Goal: Task Accomplishment & Management: Complete application form

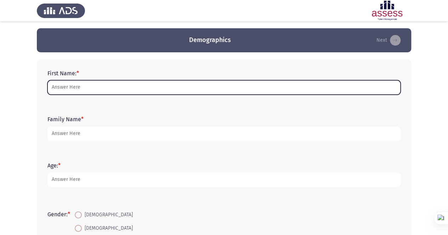
click at [95, 85] on input "First Name: *" at bounding box center [223, 87] width 353 height 15
type input "f"
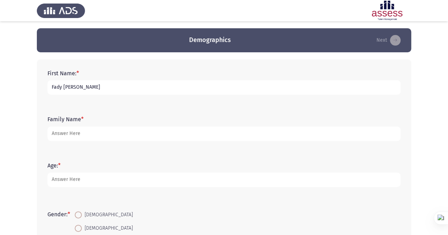
drag, startPoint x: 97, startPoint y: 88, endPoint x: 63, endPoint y: 88, distance: 33.6
click at [63, 88] on input "Fady [PERSON_NAME]" at bounding box center [223, 87] width 353 height 15
type input "Fady"
click at [65, 133] on input "[PERSON_NAME]" at bounding box center [223, 134] width 353 height 15
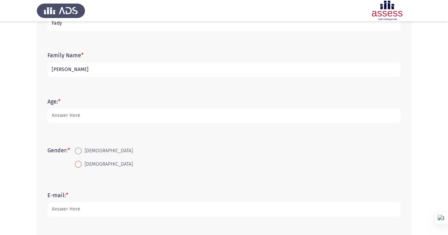
scroll to position [71, 0]
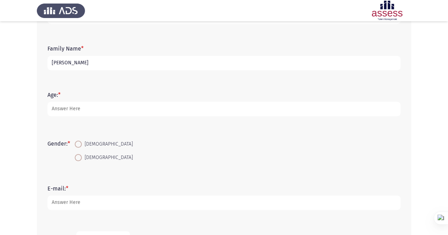
type input "[PERSON_NAME]"
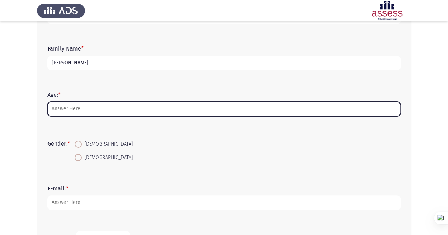
click at [104, 105] on input "Age: *" at bounding box center [223, 109] width 353 height 15
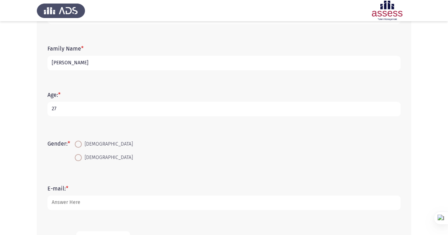
type input "27"
click at [82, 145] on span at bounding box center [78, 144] width 7 height 7
click at [82, 145] on input "[DEMOGRAPHIC_DATA]" at bounding box center [78, 144] width 7 height 7
radio input "true"
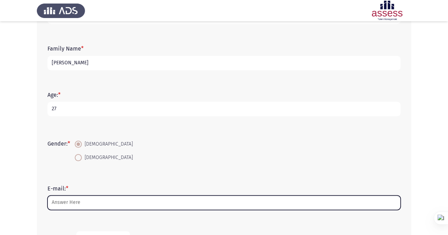
click at [126, 208] on input "E-mail: *" at bounding box center [223, 203] width 353 height 15
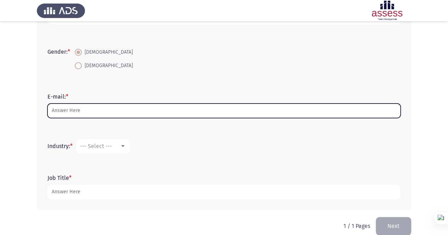
scroll to position [173, 0]
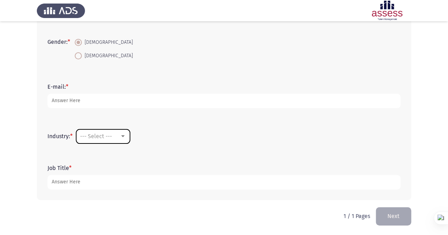
click at [112, 138] on span "--- Select ---" at bounding box center [96, 136] width 32 height 7
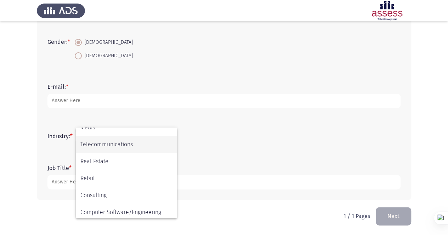
scroll to position [232, 0]
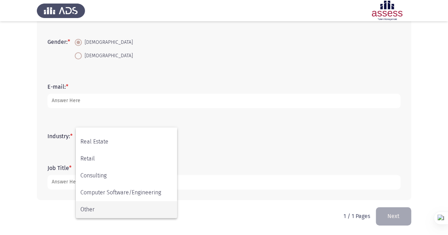
click at [134, 214] on span "Other" at bounding box center [126, 209] width 92 height 17
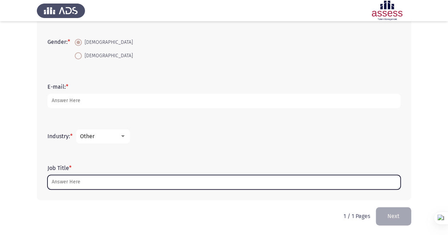
click at [106, 187] on input "Job Title *" at bounding box center [223, 182] width 353 height 15
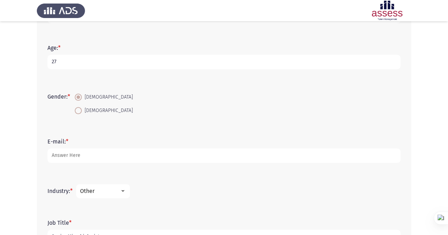
scroll to position [102, 0]
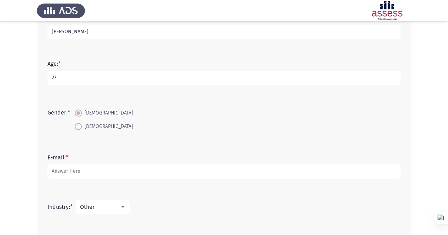
type input "Senior Microbiologist"
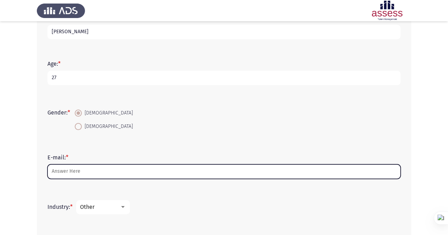
click at [125, 169] on input "E-mail: *" at bounding box center [223, 172] width 353 height 15
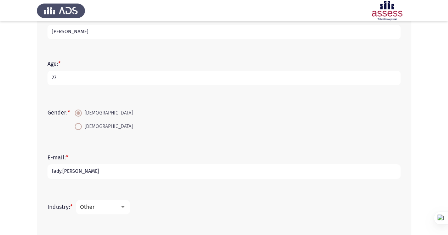
drag, startPoint x: 15, startPoint y: 210, endPoint x: 4, endPoint y: 217, distance: 13.5
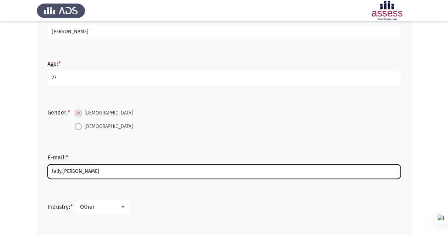
click at [127, 171] on input "fady.[PERSON_NAME]" at bounding box center [223, 172] width 353 height 15
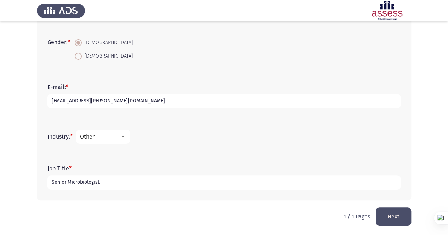
scroll to position [173, 0]
type input "[EMAIL_ADDRESS][PERSON_NAME][DOMAIN_NAME]"
click at [387, 215] on button "Next" at bounding box center [393, 216] width 35 height 18
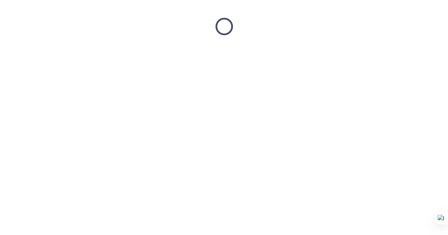
scroll to position [0, 0]
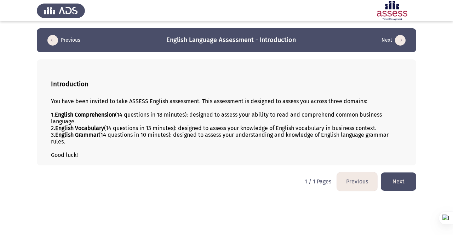
click at [407, 180] on button "Next" at bounding box center [398, 182] width 35 height 18
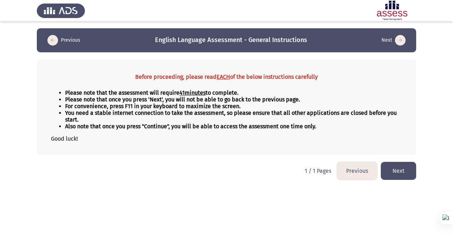
click at [400, 173] on button "Next" at bounding box center [398, 171] width 35 height 18
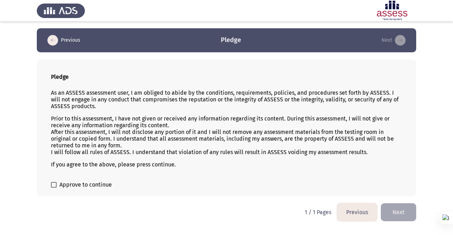
click at [54, 183] on span at bounding box center [54, 185] width 6 height 6
click at [54, 188] on input "Approve to continue" at bounding box center [53, 188] width 0 height 0
checkbox input "true"
click at [396, 213] on button "Next" at bounding box center [398, 213] width 35 height 18
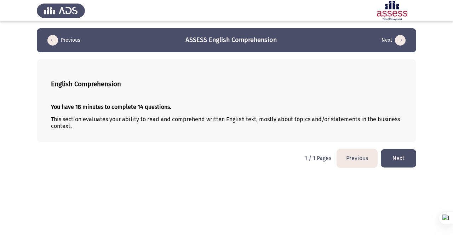
click at [399, 160] on button "Next" at bounding box center [398, 158] width 35 height 18
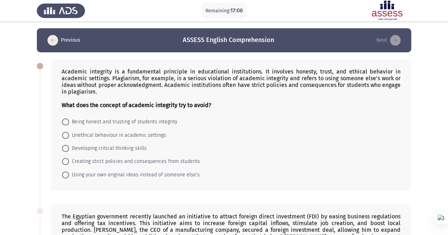
click at [90, 136] on span "Unethical behaviour in academic settings" at bounding box center [117, 135] width 97 height 8
click at [69, 136] on input "Unethical behaviour in academic settings" at bounding box center [65, 135] width 7 height 7
radio input "true"
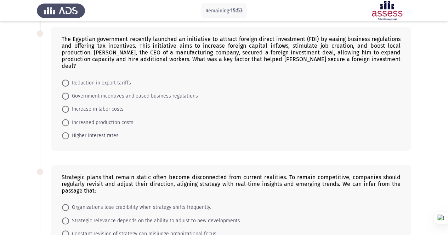
scroll to position [142, 0]
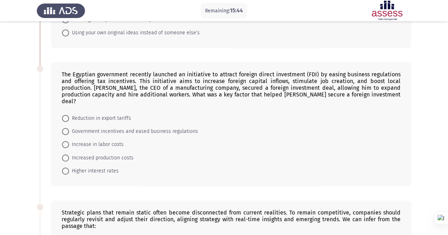
click at [73, 127] on span "Government incentives and eased business regulations" at bounding box center [133, 131] width 129 height 8
click at [69, 128] on input "Government incentives and eased business regulations" at bounding box center [65, 131] width 7 height 7
radio input "true"
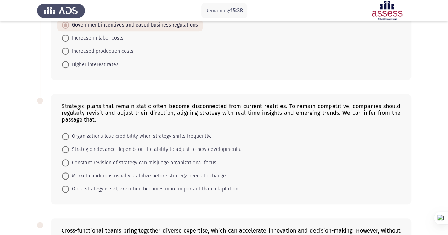
scroll to position [283, 0]
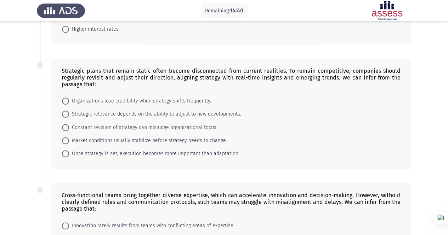
click at [111, 110] on span "Strategic relevance depends on the ability to adjust to new developments." at bounding box center [155, 114] width 172 height 8
click at [69, 111] on input "Strategic relevance depends on the ability to adjust to new developments." at bounding box center [65, 114] width 7 height 7
radio input "true"
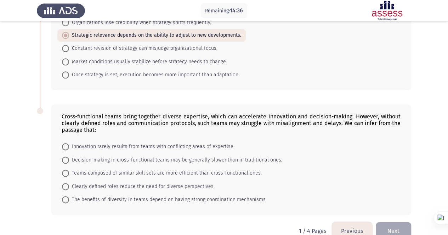
scroll to position [366, 0]
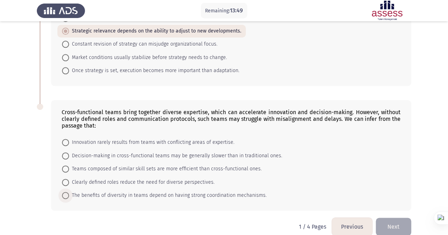
click at [181, 192] on span "The benefits of diversity in teams depend on having strong coordination mechani…" at bounding box center [168, 196] width 198 height 8
click at [69, 192] on input "The benefits of diversity in teams depend on having strong coordination mechani…" at bounding box center [65, 195] width 7 height 7
radio input "true"
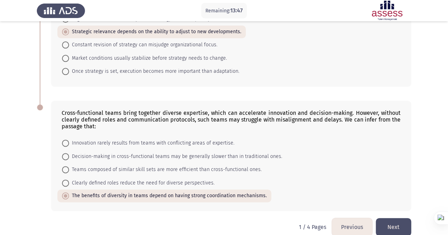
click at [397, 218] on button "Next" at bounding box center [393, 227] width 35 height 18
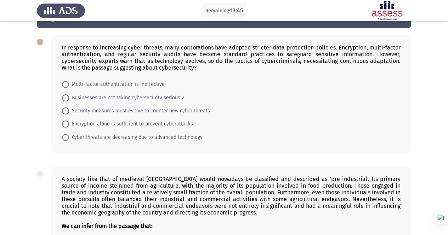
scroll to position [35, 0]
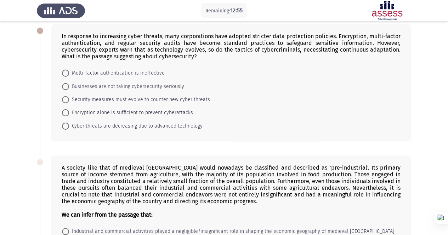
click at [194, 99] on span "Security measures must evolve to counter new cyber threats" at bounding box center [139, 100] width 141 height 8
click at [69, 99] on input "Security measures must evolve to counter new cyber threats" at bounding box center [65, 99] width 7 height 7
radio input "true"
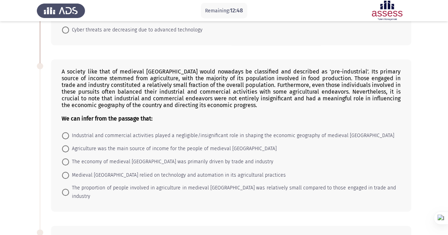
scroll to position [142, 0]
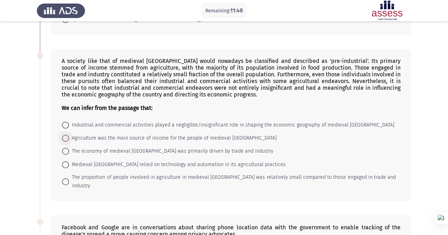
click at [209, 136] on span "Agriculture was the main source of income for the people of medieval England" at bounding box center [172, 138] width 207 height 8
click at [69, 136] on input "Agriculture was the main source of income for the people of medieval England" at bounding box center [65, 138] width 7 height 7
radio input "true"
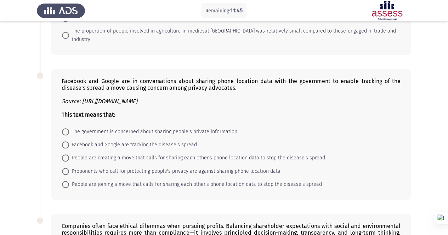
scroll to position [319, 0]
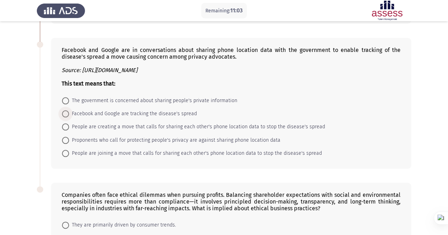
click at [157, 110] on span "Facebook and Google are tracking the disease's spread" at bounding box center [133, 114] width 128 height 8
click at [69, 110] on input "Facebook and Google are tracking the disease's spread" at bounding box center [65, 113] width 7 height 7
radio input "true"
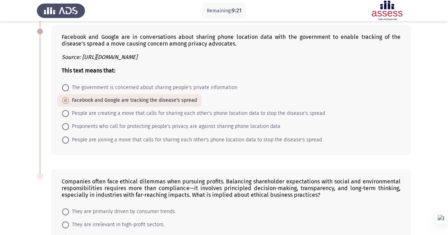
scroll to position [399, 0]
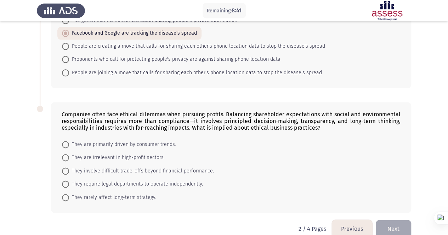
click at [176, 167] on span "They involve difficult trade-offs beyond financial performance." at bounding box center [141, 171] width 145 height 8
click at [69, 168] on input "They involve difficult trade-offs beyond financial performance." at bounding box center [65, 171] width 7 height 7
radio input "true"
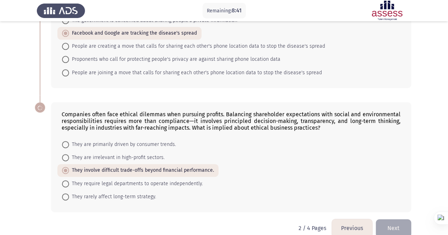
scroll to position [399, 0]
click at [389, 220] on button "Next" at bounding box center [393, 229] width 35 height 18
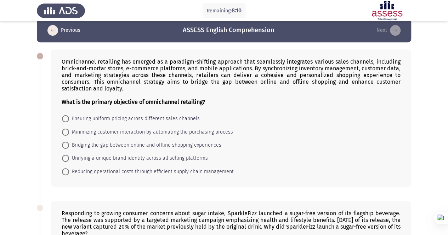
scroll to position [0, 0]
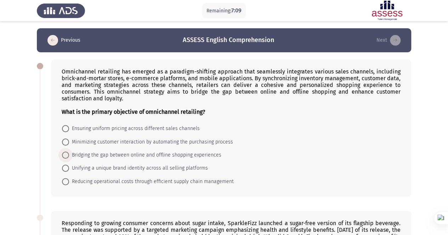
click at [95, 153] on span "Bridging the gap between online and offline shopping experiences" at bounding box center [145, 155] width 152 height 8
click at [69, 153] on input "Bridging the gap between online and offline shopping experiences" at bounding box center [65, 155] width 7 height 7
radio input "true"
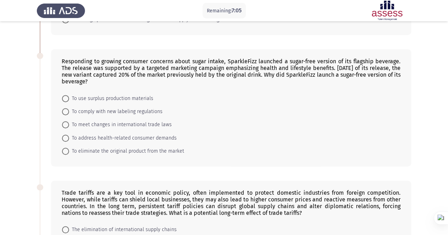
scroll to position [177, 0]
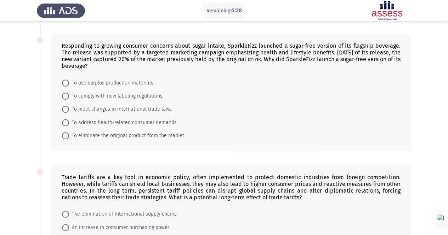
click at [98, 122] on span "To address health-related consumer demands" at bounding box center [123, 123] width 108 height 8
click at [69, 122] on input "To address health-related consumer demands" at bounding box center [65, 122] width 7 height 7
radio input "true"
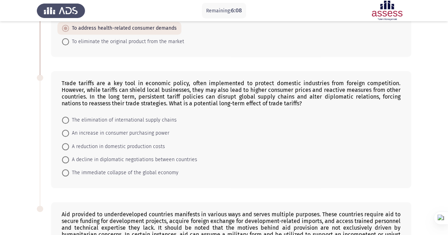
scroll to position [306, 0]
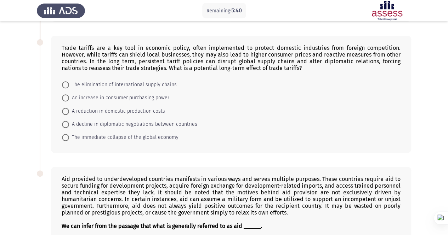
click at [87, 121] on span "A decline in diplomatic negotiations between countries" at bounding box center [133, 124] width 128 height 8
click at [69, 121] on input "A decline in diplomatic negotiations between countries" at bounding box center [65, 124] width 7 height 7
radio input "true"
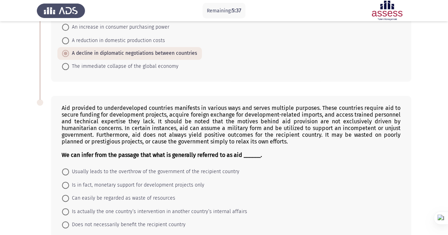
scroll to position [412, 0]
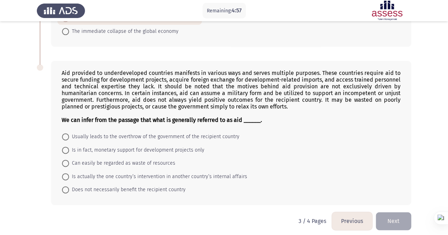
drag, startPoint x: 189, startPoint y: 68, endPoint x: 216, endPoint y: 68, distance: 26.9
click at [216, 70] on div "Aid provided to underdeveloped countries manifests in various ways and serves m…" at bounding box center [231, 97] width 339 height 54
click at [123, 187] on span "Does not necessarily benefit the recipient country" at bounding box center [127, 190] width 116 height 8
click at [69, 187] on input "Does not necessarily benefit the recipient country" at bounding box center [65, 190] width 7 height 7
radio input "true"
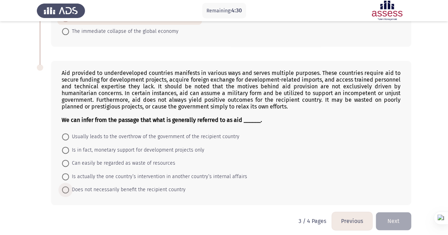
scroll to position [412, 0]
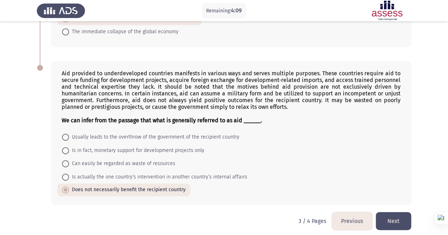
click at [399, 218] on button "Next" at bounding box center [393, 221] width 35 height 18
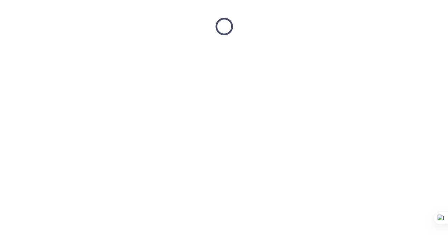
scroll to position [0, 0]
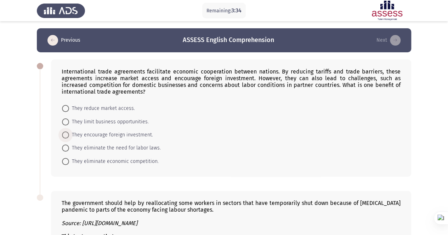
drag, startPoint x: 113, startPoint y: 136, endPoint x: 139, endPoint y: 136, distance: 26.2
click at [114, 136] on span "They encourage foreign investment." at bounding box center [111, 135] width 84 height 8
click at [69, 136] on input "They encourage foreign investment." at bounding box center [65, 135] width 7 height 7
radio input "true"
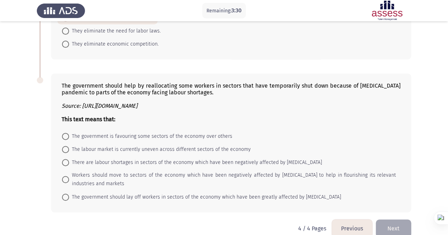
scroll to position [127, 0]
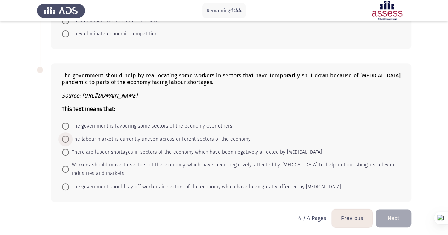
click at [195, 136] on span "The labour market is currently uneven across different sectors of the economy" at bounding box center [160, 139] width 182 height 8
click at [69, 136] on input "The labour market is currently uneven across different sectors of the economy" at bounding box center [65, 139] width 7 height 7
radio input "true"
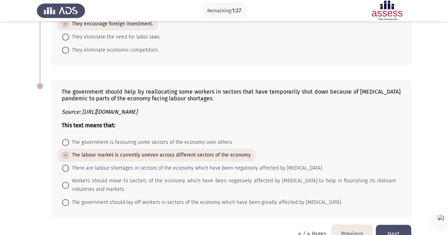
scroll to position [127, 0]
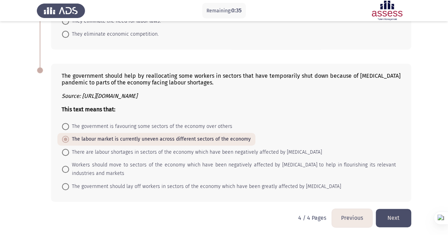
click at [394, 217] on button "Next" at bounding box center [393, 218] width 35 height 18
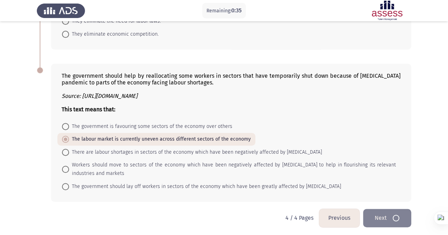
scroll to position [0, 0]
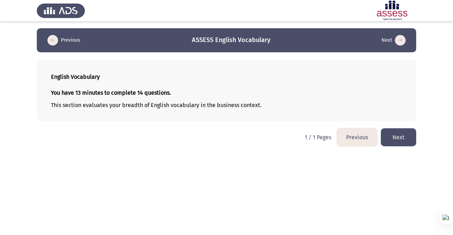
click at [401, 136] on button "Next" at bounding box center [398, 138] width 35 height 18
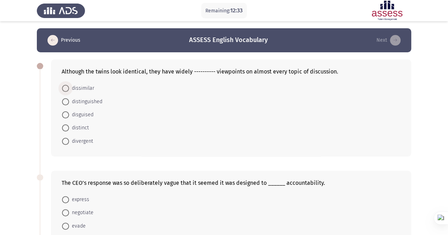
click at [69, 89] on span at bounding box center [65, 88] width 7 height 7
click at [69, 89] on input "dissimilar" at bounding box center [65, 88] width 7 height 7
radio input "true"
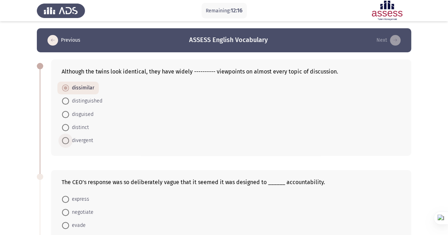
click at [66, 143] on span at bounding box center [65, 140] width 7 height 7
click at [66, 143] on input "divergent" at bounding box center [65, 140] width 7 height 7
radio input "true"
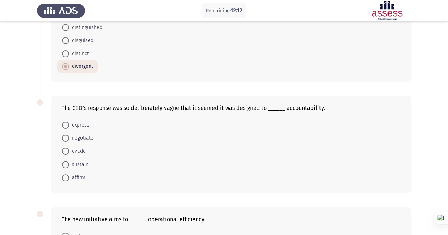
scroll to position [106, 0]
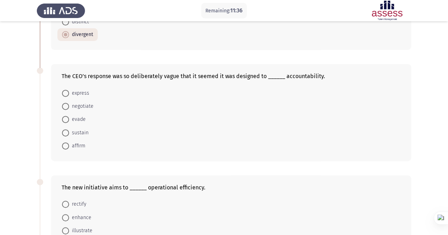
click at [81, 118] on span "evade" at bounding box center [77, 119] width 17 height 8
click at [69, 118] on input "evade" at bounding box center [65, 119] width 7 height 7
radio input "true"
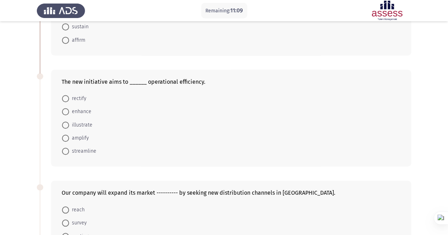
scroll to position [212, 0]
click at [77, 110] on span "enhance" at bounding box center [80, 111] width 22 height 8
click at [69, 110] on input "enhance" at bounding box center [65, 111] width 7 height 7
radio input "true"
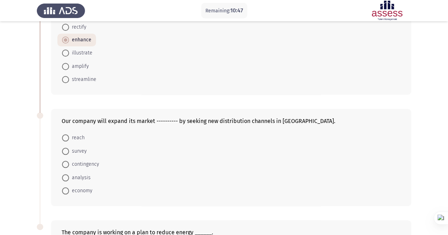
scroll to position [319, 0]
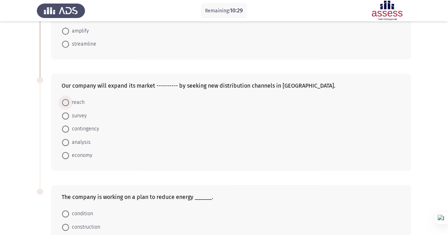
drag, startPoint x: 74, startPoint y: 101, endPoint x: 94, endPoint y: 108, distance: 21.2
click at [75, 100] on span "reach" at bounding box center [77, 102] width 16 height 8
click at [69, 100] on input "reach" at bounding box center [65, 102] width 7 height 7
radio input "true"
click at [81, 129] on span "contingency" at bounding box center [84, 129] width 30 height 8
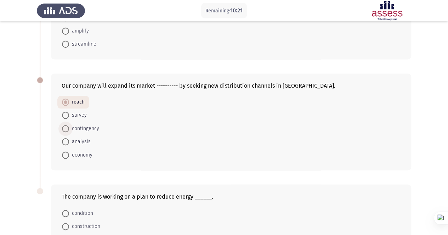
click at [69, 129] on input "contingency" at bounding box center [65, 128] width 7 height 7
radio input "true"
click at [71, 99] on span "reach" at bounding box center [77, 102] width 16 height 8
click at [69, 99] on input "reach" at bounding box center [65, 102] width 7 height 7
radio input "true"
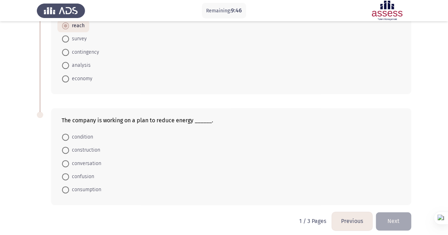
scroll to position [397, 0]
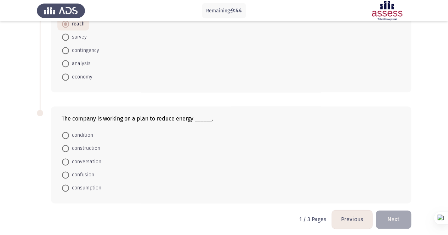
drag, startPoint x: 89, startPoint y: 186, endPoint x: 94, endPoint y: 186, distance: 5.3
click at [89, 186] on span "consumption" at bounding box center [85, 188] width 32 height 8
click at [69, 186] on input "consumption" at bounding box center [65, 188] width 7 height 7
radio input "true"
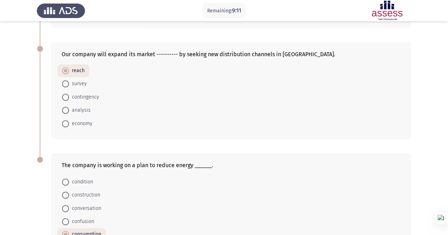
scroll to position [396, 0]
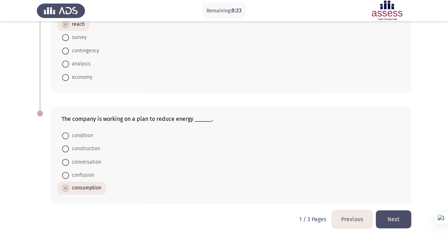
click at [390, 216] on button "Next" at bounding box center [393, 220] width 35 height 18
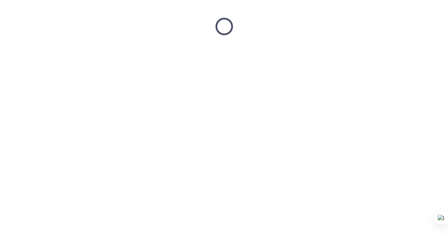
scroll to position [0, 0]
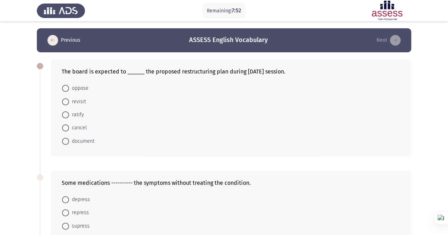
click at [77, 113] on span "ratify" at bounding box center [76, 115] width 15 height 8
click at [69, 113] on input "ratify" at bounding box center [65, 115] width 7 height 7
radio input "true"
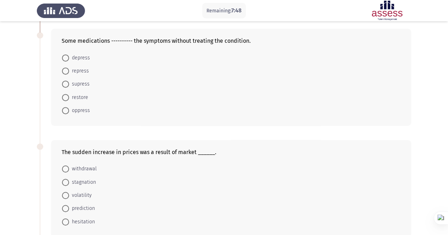
scroll to position [106, 0]
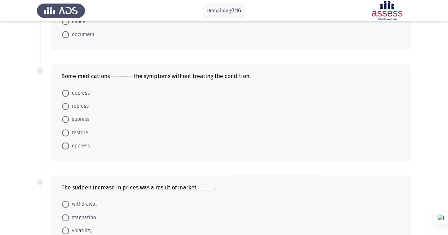
click at [76, 116] on span "supress" at bounding box center [79, 119] width 21 height 8
click at [69, 116] on input "supress" at bounding box center [65, 119] width 7 height 7
radio input "true"
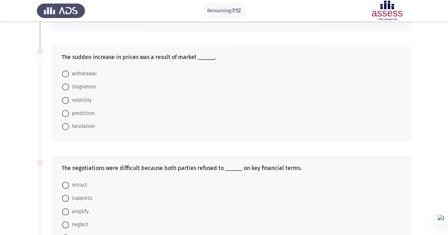
scroll to position [248, 0]
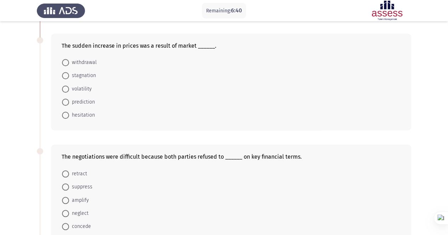
click at [81, 89] on span "volatility" at bounding box center [80, 89] width 23 height 8
click at [69, 89] on input "volatility" at bounding box center [65, 89] width 7 height 7
radio input "true"
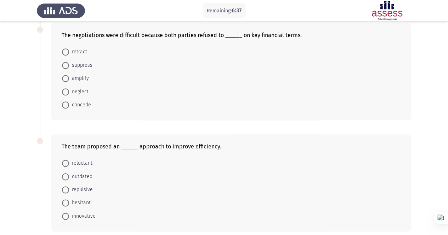
scroll to position [354, 0]
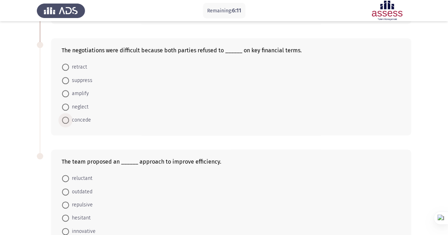
click at [69, 121] on span at bounding box center [65, 120] width 7 height 7
click at [69, 121] on input "concede" at bounding box center [65, 120] width 7 height 7
radio input "true"
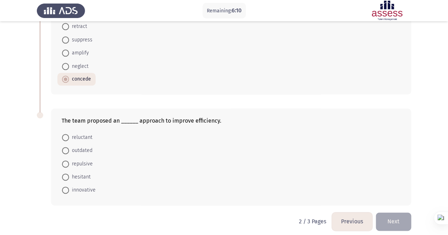
scroll to position [397, 0]
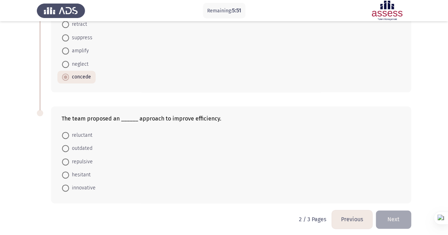
click at [84, 184] on span "innovative" at bounding box center [82, 188] width 27 height 8
click at [69, 185] on input "innovative" at bounding box center [65, 188] width 7 height 7
radio input "true"
click at [397, 214] on button "Next" at bounding box center [393, 220] width 35 height 18
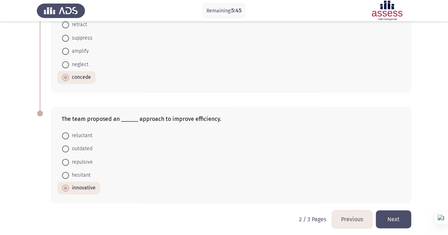
scroll to position [0, 0]
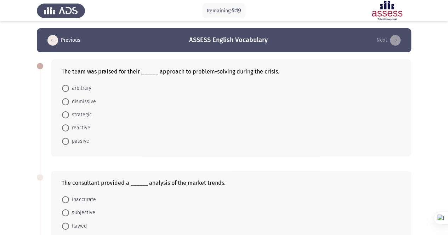
click at [113, 69] on div "The team was praised for their ______ approach to problem-solving during the cr…" at bounding box center [231, 71] width 339 height 7
click at [113, 71] on div "The team was praised for their ______ approach to problem-solving during the cr…" at bounding box center [231, 71] width 339 height 7
click at [79, 115] on span "strategic" at bounding box center [80, 115] width 23 height 8
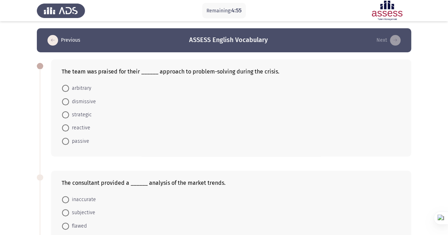
click at [69, 115] on input "strategic" at bounding box center [65, 115] width 7 height 7
radio input "true"
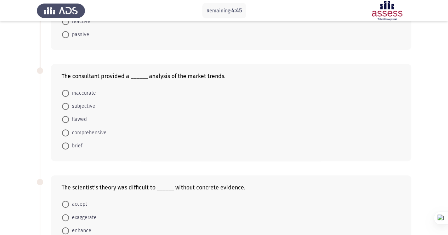
scroll to position [142, 0]
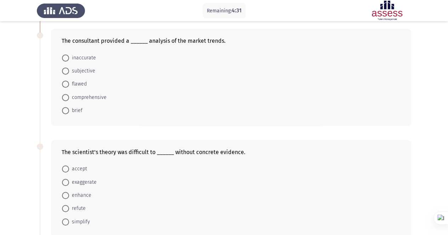
click at [76, 109] on span "brief" at bounding box center [75, 111] width 13 height 8
click at [69, 109] on input "brief" at bounding box center [65, 110] width 7 height 7
radio input "true"
click at [79, 98] on span "comprehensive" at bounding box center [88, 97] width 38 height 8
click at [69, 98] on input "comprehensive" at bounding box center [65, 97] width 7 height 7
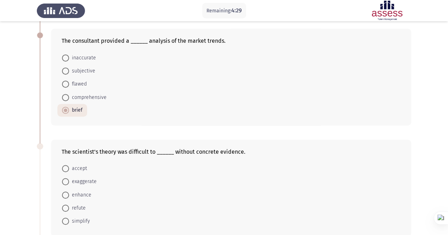
radio input "true"
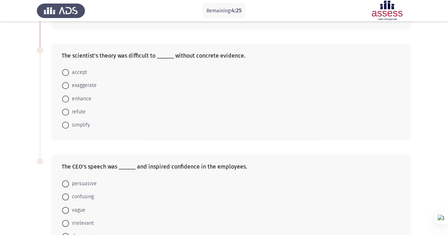
scroll to position [248, 0]
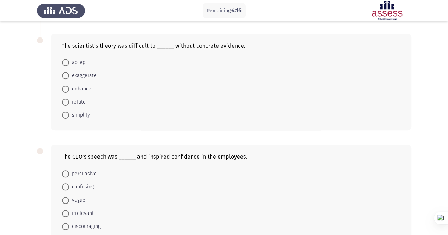
click at [69, 112] on span at bounding box center [65, 115] width 7 height 7
click at [69, 112] on input "simplify" at bounding box center [65, 115] width 7 height 7
radio input "true"
click at [66, 59] on span at bounding box center [65, 62] width 7 height 7
click at [66, 59] on input "accept" at bounding box center [65, 62] width 7 height 7
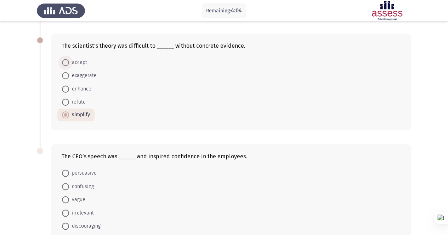
radio input "true"
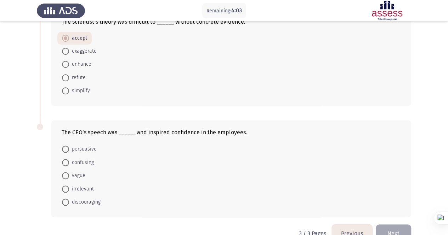
scroll to position [287, 0]
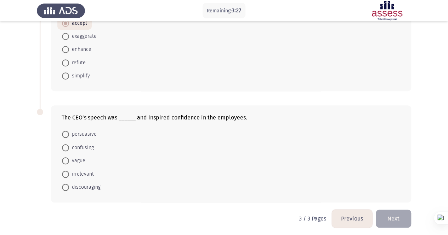
click at [72, 133] on span "persuasive" at bounding box center [83, 134] width 28 height 8
click at [69, 133] on input "persuasive" at bounding box center [65, 134] width 7 height 7
radio input "true"
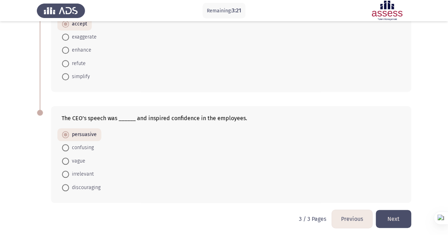
click at [401, 216] on button "Next" at bounding box center [393, 219] width 35 height 18
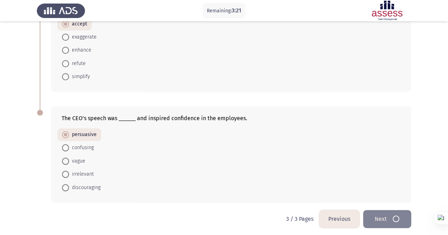
scroll to position [0, 0]
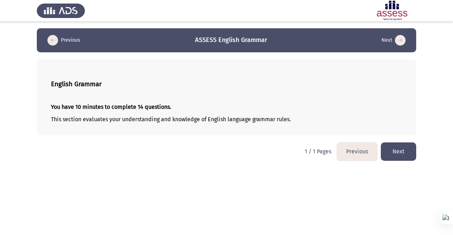
click at [396, 149] on button "Next" at bounding box center [398, 152] width 35 height 18
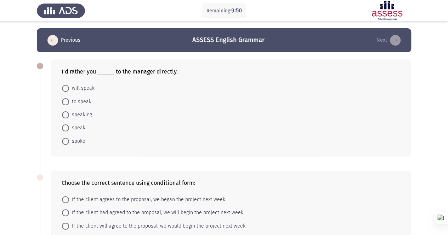
click at [85, 100] on span "to speak" at bounding box center [80, 102] width 22 height 8
click at [69, 100] on input "to speak" at bounding box center [65, 101] width 7 height 7
radio input "true"
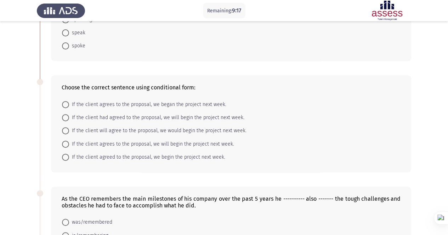
scroll to position [106, 0]
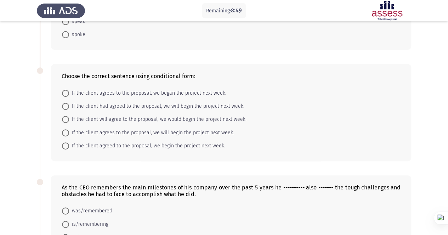
click at [188, 117] on span "If the client will agree to the proposal, we would begin the project next week." at bounding box center [157, 119] width 177 height 8
click at [69, 117] on input "If the client will agree to the proposal, we would begin the project next week." at bounding box center [65, 119] width 7 height 7
radio input "true"
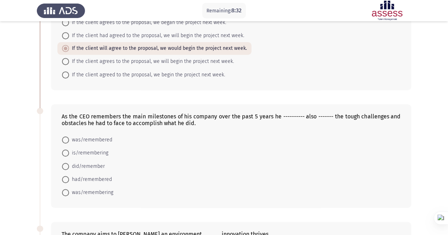
scroll to position [142, 0]
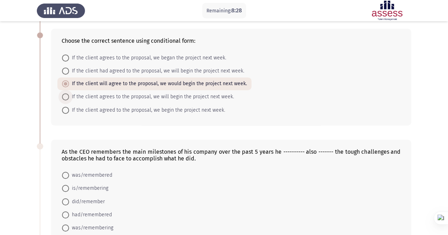
click at [124, 95] on span "If the client agrees to the proposal, we will begin the project next week." at bounding box center [151, 97] width 165 height 8
click at [69, 95] on input "If the client agrees to the proposal, we will begin the project next week." at bounding box center [65, 96] width 7 height 7
radio input "true"
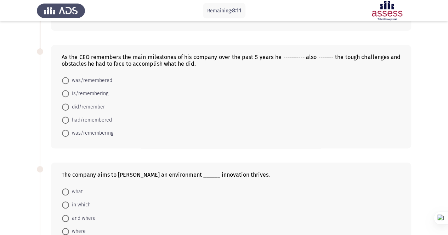
scroll to position [248, 0]
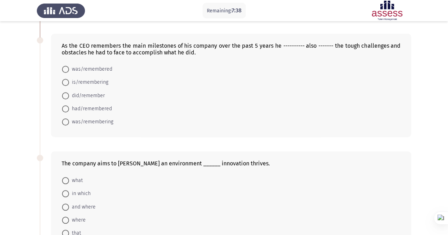
click at [79, 68] on span "was/remembered" at bounding box center [90, 69] width 43 height 8
click at [69, 68] on input "was/remembered" at bounding box center [65, 69] width 7 height 7
radio input "true"
click at [96, 119] on span "was/remembering" at bounding box center [91, 122] width 44 height 8
click at [69, 119] on input "was/remembering" at bounding box center [65, 121] width 7 height 7
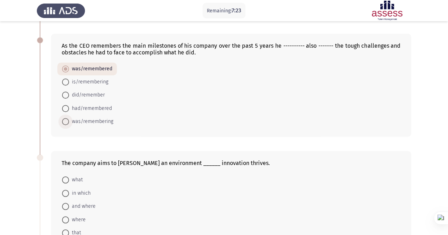
radio input "true"
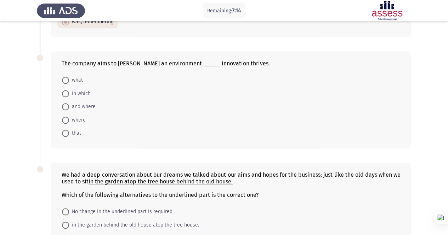
scroll to position [354, 0]
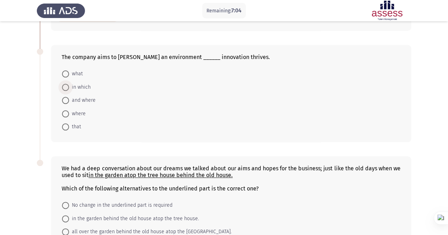
click at [65, 84] on span at bounding box center [65, 87] width 7 height 7
click at [65, 84] on input "in which" at bounding box center [65, 87] width 7 height 7
radio input "true"
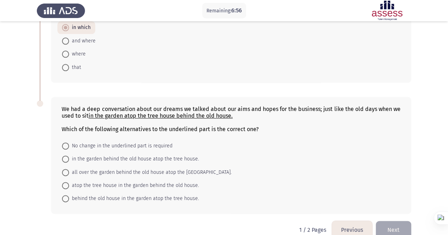
scroll to position [423, 0]
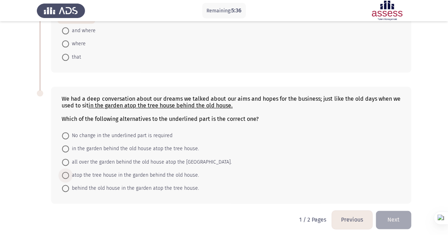
click at [119, 172] on span "atop the tree house in the garden behind the old house." at bounding box center [134, 175] width 130 height 8
click at [69, 172] on input "atop the tree house in the garden behind the old house." at bounding box center [65, 175] width 7 height 7
radio input "true"
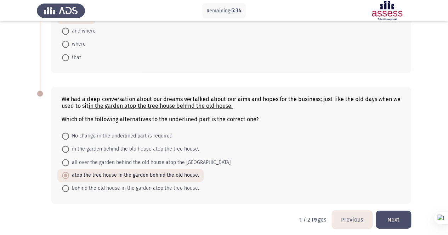
click at [394, 214] on button "Next" at bounding box center [393, 220] width 35 height 18
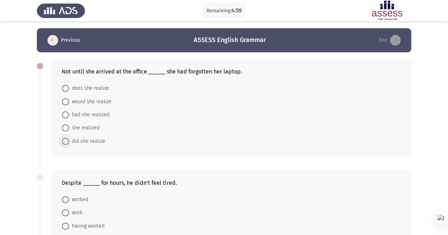
click at [94, 141] on span "did she realize" at bounding box center [87, 141] width 36 height 8
click at [69, 141] on input "did she realize" at bounding box center [65, 141] width 7 height 7
radio input "true"
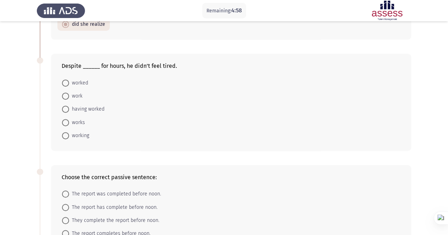
scroll to position [106, 0]
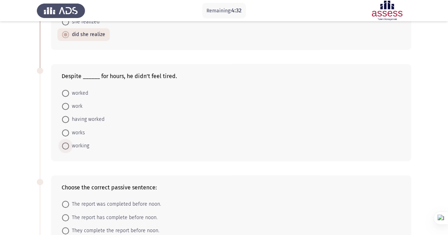
drag, startPoint x: 74, startPoint y: 145, endPoint x: 81, endPoint y: 145, distance: 6.7
click at [74, 145] on span "working" at bounding box center [79, 146] width 20 height 8
click at [69, 145] on input "working" at bounding box center [65, 146] width 7 height 7
radio input "true"
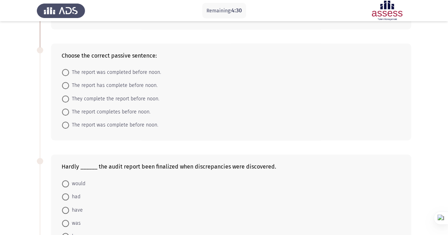
scroll to position [248, 0]
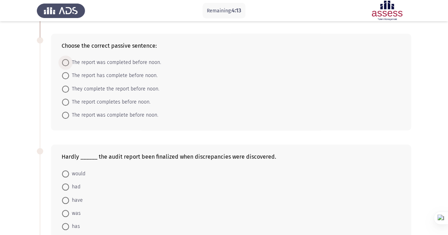
click at [131, 60] on span "The report was completed before noon." at bounding box center [115, 62] width 92 height 8
click at [69, 60] on input "The report was completed before noon." at bounding box center [65, 62] width 7 height 7
radio input "true"
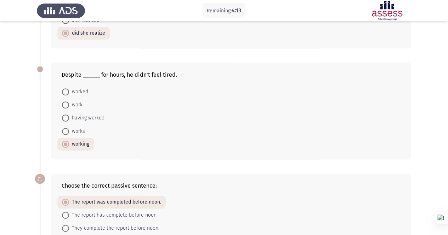
scroll to position [106, 0]
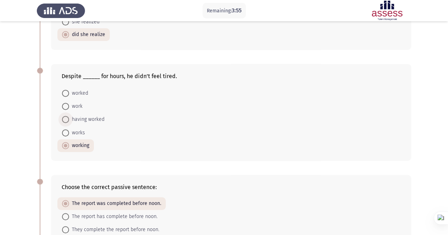
drag, startPoint x: 86, startPoint y: 116, endPoint x: 98, endPoint y: 162, distance: 46.9
click at [88, 86] on mat-radio-group "worked work having worked works working" at bounding box center [228, 86] width 343 height 0
click at [91, 116] on span "having worked" at bounding box center [86, 119] width 35 height 8
click at [69, 116] on input "having worked" at bounding box center [65, 119] width 7 height 7
radio input "true"
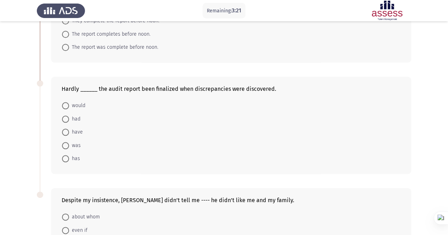
scroll to position [326, 0]
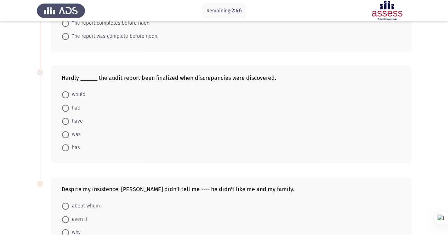
click at [71, 105] on span "had" at bounding box center [74, 108] width 11 height 8
click at [69, 105] on input "had" at bounding box center [65, 108] width 7 height 7
radio input "true"
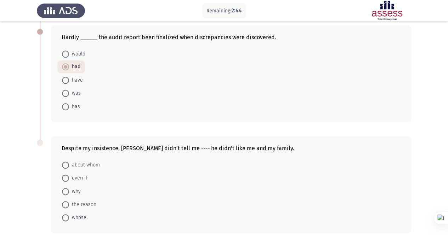
scroll to position [397, 0]
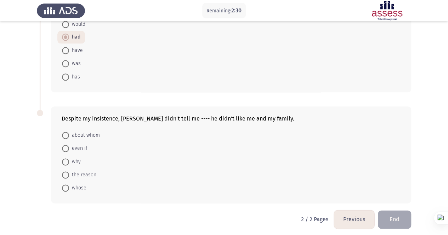
click at [79, 136] on span "about whom" at bounding box center [84, 135] width 31 height 8
click at [69, 136] on input "about whom" at bounding box center [65, 135] width 7 height 7
radio input "true"
click at [76, 161] on span "why" at bounding box center [75, 162] width 12 height 8
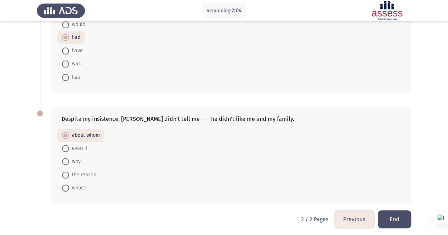
click at [69, 161] on input "why" at bounding box center [65, 161] width 7 height 7
radio input "true"
click at [400, 218] on button "End" at bounding box center [394, 220] width 33 height 18
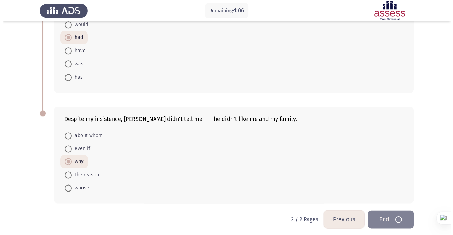
scroll to position [0, 0]
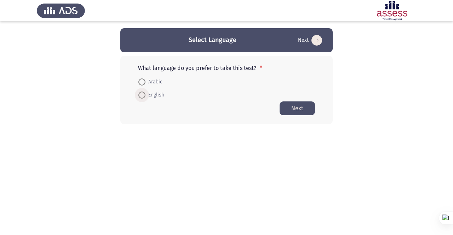
click at [149, 95] on span "English" at bounding box center [154, 95] width 19 height 8
click at [145, 95] on input "English" at bounding box center [141, 95] width 7 height 7
radio input "true"
click at [310, 108] on button "Next" at bounding box center [297, 108] width 35 height 14
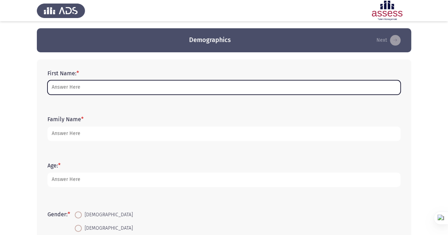
click at [119, 90] on input "First Name: *" at bounding box center [223, 87] width 353 height 15
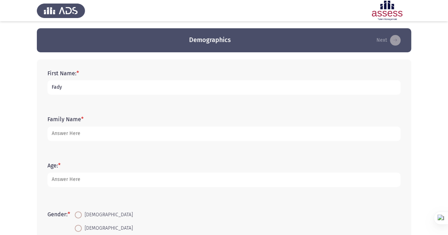
type input "Fady"
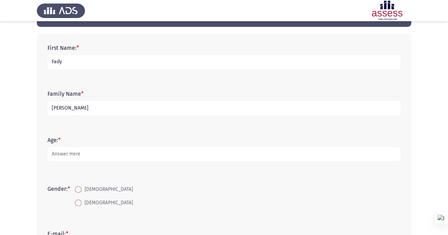
scroll to position [71, 0]
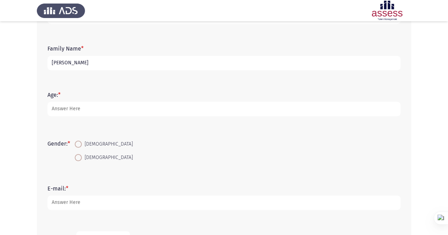
type input "[PERSON_NAME]"
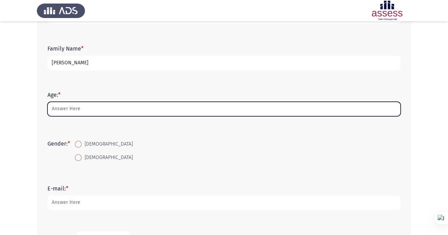
click at [131, 104] on input "Age: *" at bounding box center [223, 109] width 353 height 15
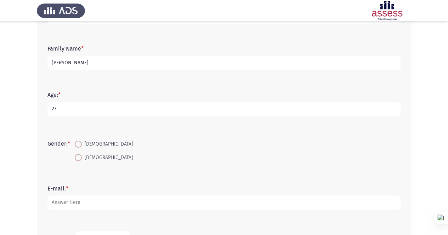
type input "27"
click at [80, 149] on mat-radio-button "[DEMOGRAPHIC_DATA]" at bounding box center [103, 144] width 67 height 13
click at [79, 143] on span at bounding box center [78, 144] width 7 height 7
click at [79, 143] on input "[DEMOGRAPHIC_DATA]" at bounding box center [78, 144] width 7 height 7
radio input "true"
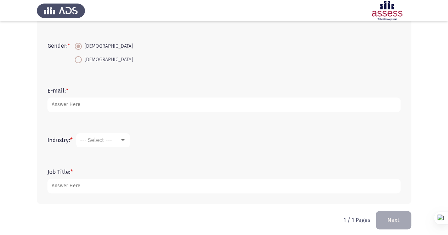
scroll to position [173, 0]
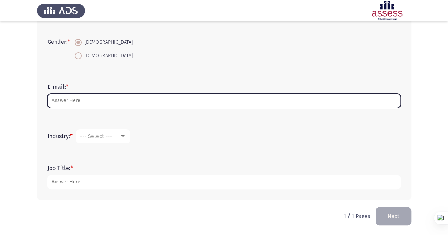
click at [78, 98] on input "E-mail: *" at bounding box center [223, 101] width 353 height 15
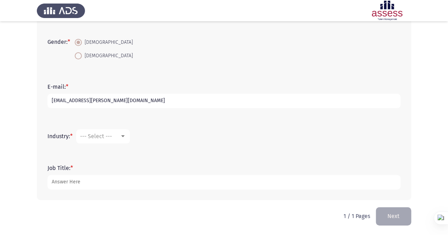
type input "[EMAIL_ADDRESS][PERSON_NAME][DOMAIN_NAME]"
click at [101, 138] on span "--- Select ---" at bounding box center [96, 136] width 32 height 7
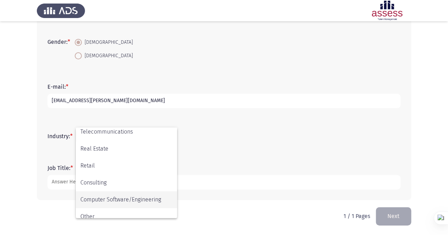
scroll to position [232, 0]
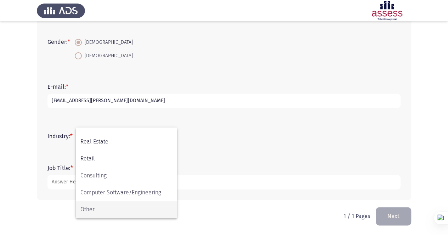
click at [101, 212] on span "Other" at bounding box center [126, 209] width 92 height 17
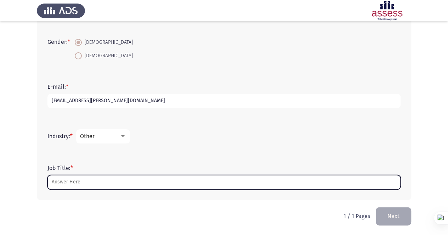
click at [104, 184] on input "Job Title: *" at bounding box center [223, 182] width 353 height 15
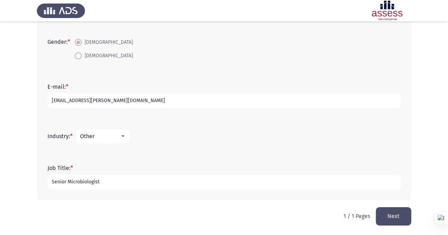
type input "Senior Microbiologist"
click at [395, 215] on button "Next" at bounding box center [393, 216] width 35 height 18
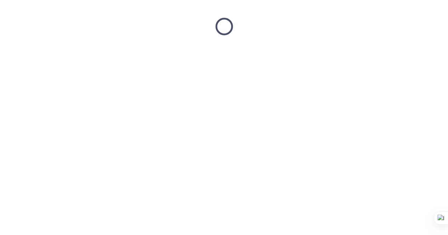
scroll to position [0, 0]
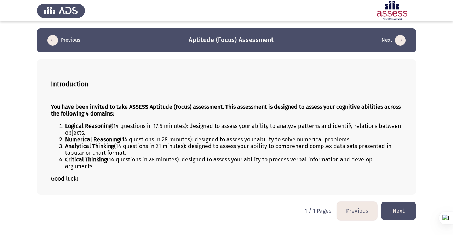
click at [403, 211] on button "Next" at bounding box center [398, 211] width 35 height 18
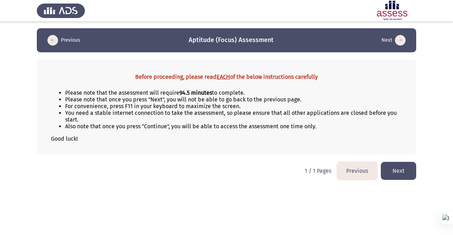
click at [405, 170] on button "Next" at bounding box center [398, 171] width 35 height 18
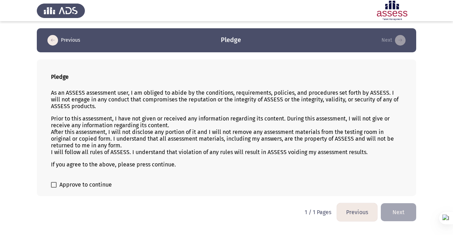
click at [84, 183] on span "Approve to continue" at bounding box center [85, 185] width 52 height 8
click at [54, 188] on input "Approve to continue" at bounding box center [53, 188] width 0 height 0
checkbox input "true"
click at [406, 213] on button "Next" at bounding box center [398, 213] width 35 height 18
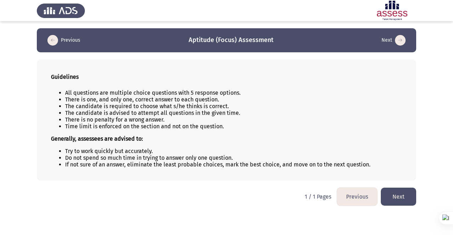
click at [399, 194] on button "Next" at bounding box center [398, 197] width 35 height 18
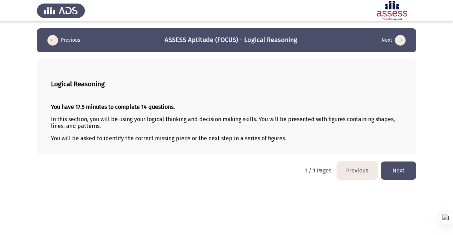
click at [401, 171] on button "Next" at bounding box center [398, 171] width 35 height 18
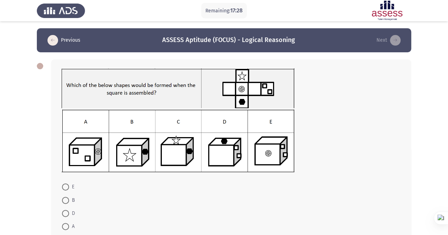
scroll to position [35, 0]
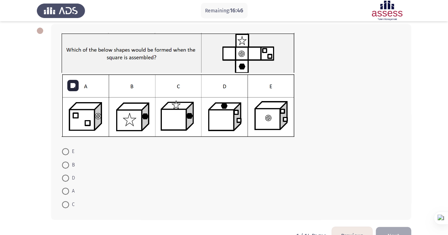
click at [219, 117] on img at bounding box center [178, 105] width 233 height 63
click at [70, 180] on span "D" at bounding box center [72, 178] width 6 height 8
click at [69, 180] on input "D" at bounding box center [65, 178] width 7 height 7
radio input "true"
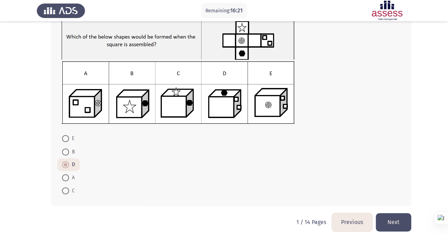
scroll to position [54, 0]
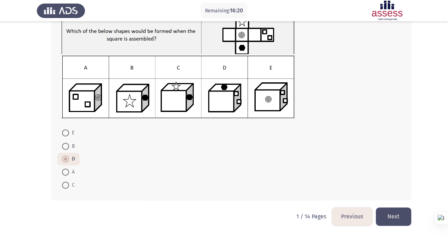
click at [396, 218] on button "Next" at bounding box center [393, 217] width 35 height 18
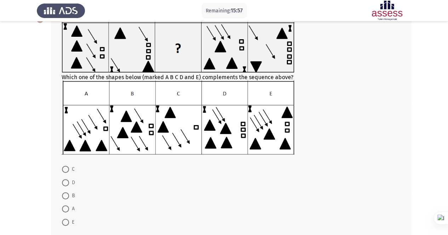
scroll to position [35, 0]
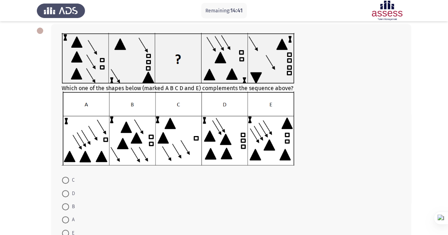
click at [64, 218] on span at bounding box center [65, 220] width 7 height 7
click at [64, 218] on input "A" at bounding box center [65, 220] width 7 height 7
radio input "true"
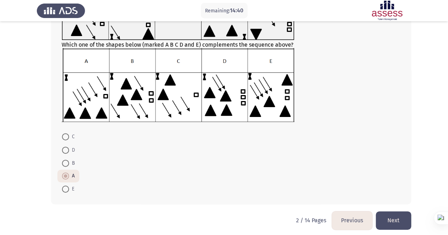
scroll to position [83, 0]
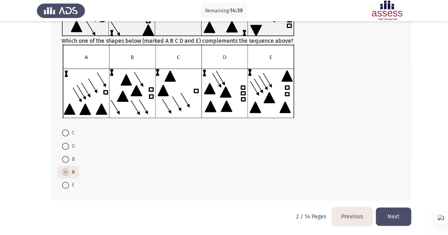
click at [408, 216] on button "Next" at bounding box center [393, 217] width 35 height 18
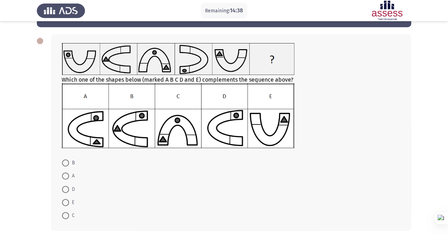
scroll to position [35, 0]
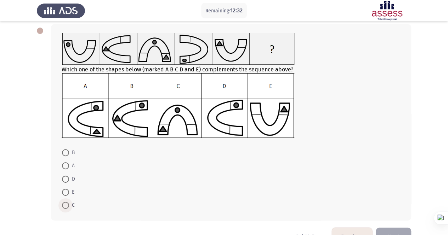
click at [69, 205] on span at bounding box center [65, 205] width 7 height 7
click at [69, 205] on input "C" at bounding box center [65, 205] width 7 height 7
radio input "true"
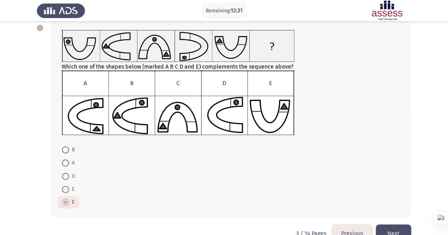
scroll to position [55, 0]
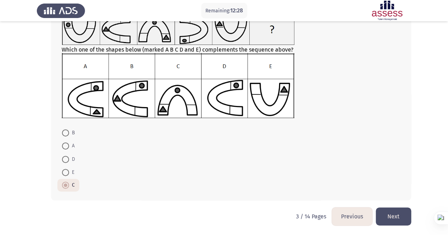
click at [395, 219] on button "Next" at bounding box center [393, 217] width 35 height 18
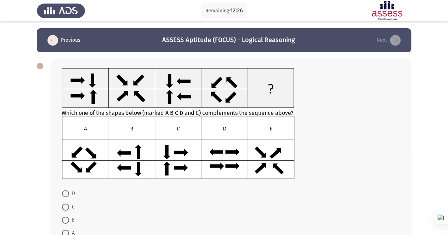
scroll to position [35, 0]
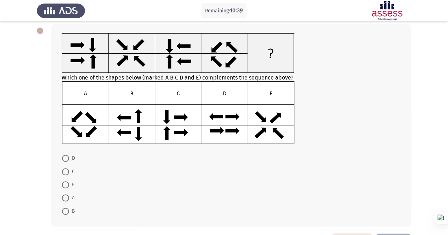
click at [67, 199] on span at bounding box center [65, 198] width 7 height 7
click at [67, 199] on input "A" at bounding box center [65, 198] width 7 height 7
radio input "true"
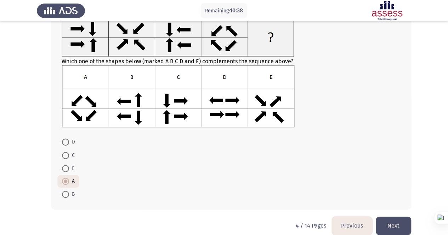
scroll to position [61, 0]
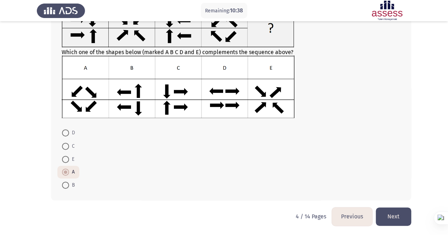
click at [395, 212] on button "Next" at bounding box center [393, 217] width 35 height 18
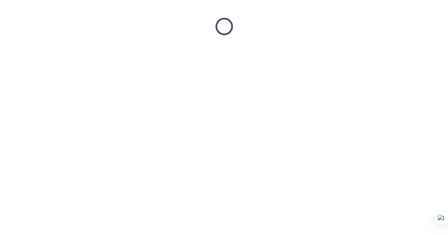
scroll to position [0, 0]
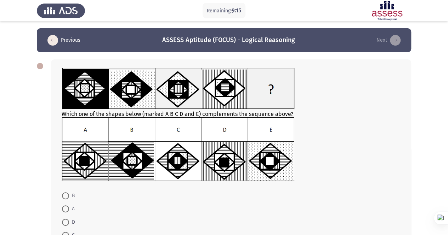
click at [69, 209] on span "A" at bounding box center [72, 209] width 6 height 8
click at [69, 209] on input "A" at bounding box center [65, 209] width 7 height 7
radio input "true"
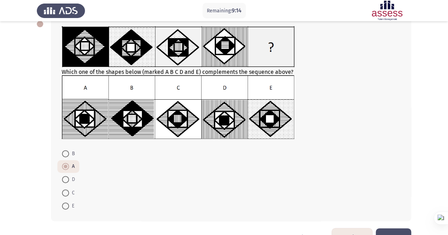
scroll to position [63, 0]
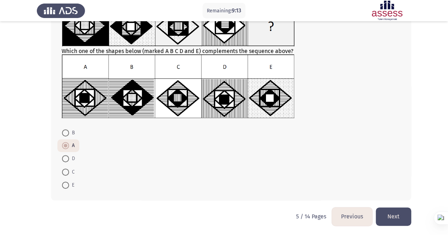
click at [395, 213] on button "Next" at bounding box center [393, 217] width 35 height 18
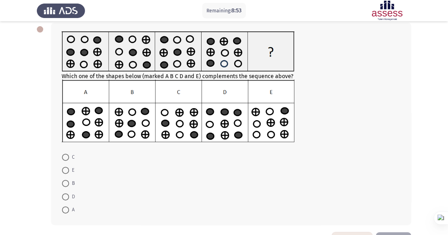
scroll to position [26, 0]
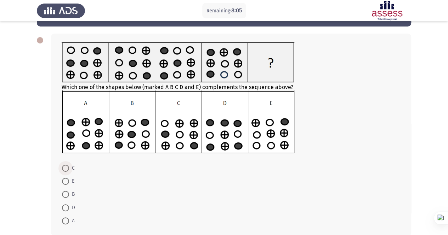
click at [66, 170] on span at bounding box center [65, 168] width 7 height 7
click at [66, 170] on input "C" at bounding box center [65, 168] width 7 height 7
radio input "true"
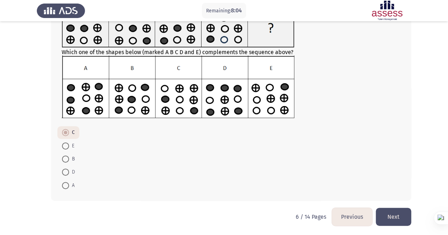
click at [400, 209] on button "Next" at bounding box center [393, 217] width 35 height 18
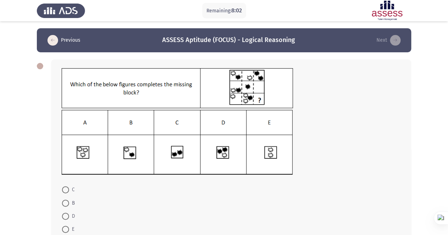
scroll to position [35, 0]
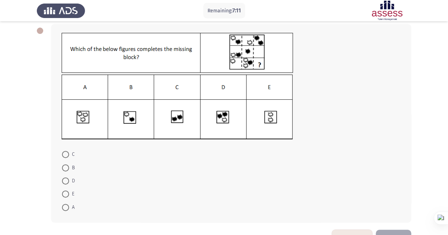
click at [63, 207] on span at bounding box center [65, 207] width 7 height 7
click at [63, 207] on input "A" at bounding box center [65, 207] width 7 height 7
radio input "true"
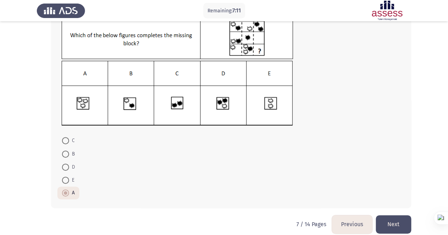
scroll to position [57, 0]
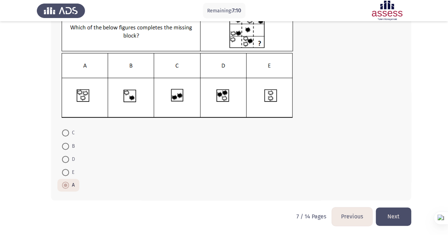
click at [397, 217] on button "Next" at bounding box center [393, 217] width 35 height 18
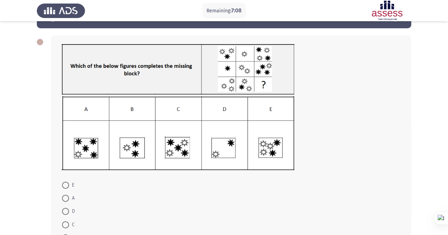
scroll to position [35, 0]
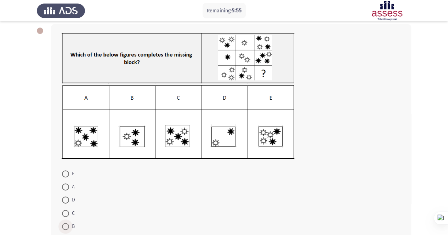
click at [63, 228] on span at bounding box center [65, 226] width 7 height 7
click at [63, 228] on input "B" at bounding box center [65, 226] width 7 height 7
radio input "true"
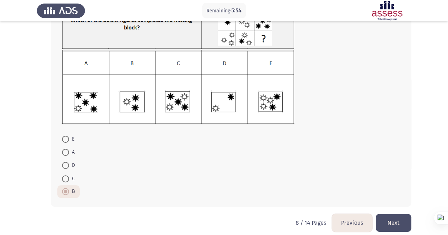
scroll to position [76, 0]
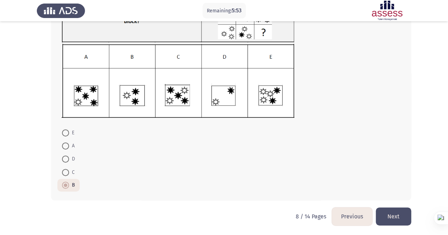
click at [390, 217] on button "Next" at bounding box center [393, 217] width 35 height 18
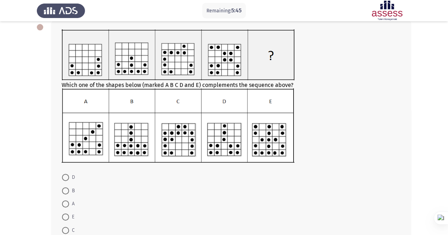
scroll to position [48, 0]
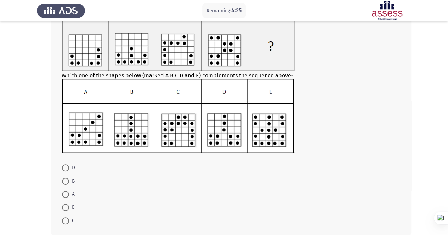
click at [72, 221] on span "C" at bounding box center [72, 221] width 6 height 8
click at [69, 221] on input "C" at bounding box center [65, 221] width 7 height 7
radio input "true"
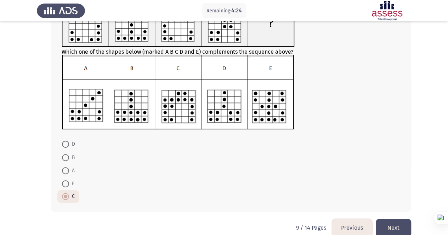
scroll to position [84, 0]
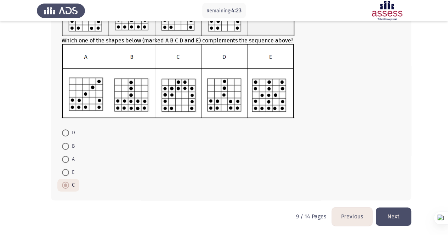
click at [405, 218] on button "Next" at bounding box center [393, 217] width 35 height 18
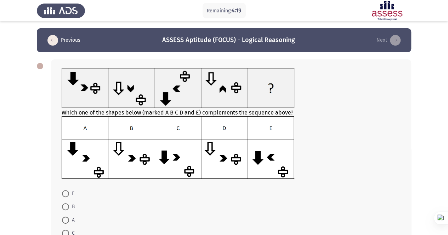
scroll to position [35, 0]
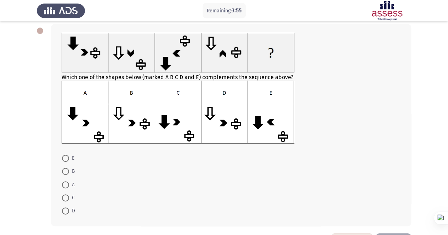
click at [62, 184] on span at bounding box center [65, 185] width 7 height 7
click at [62, 184] on input "A" at bounding box center [65, 185] width 7 height 7
radio input "true"
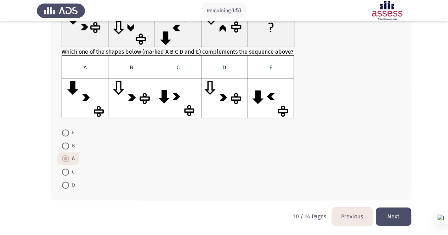
click at [402, 217] on button "Next" at bounding box center [393, 217] width 35 height 18
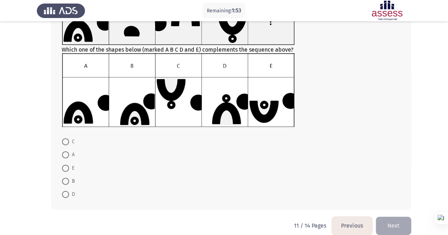
scroll to position [83, 0]
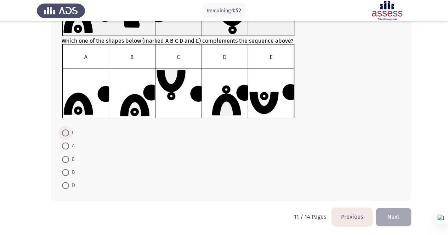
click at [68, 135] on span at bounding box center [65, 133] width 7 height 7
click at [68, 135] on input "C" at bounding box center [65, 133] width 7 height 7
radio input "true"
click at [397, 210] on button "Next" at bounding box center [393, 217] width 35 height 18
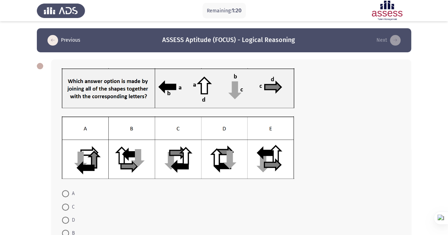
click at [65, 194] on span at bounding box center [65, 193] width 7 height 7
click at [65, 194] on input "A" at bounding box center [65, 193] width 7 height 7
radio input "true"
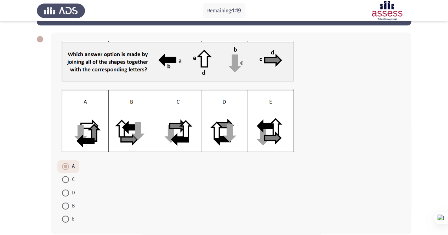
scroll to position [61, 0]
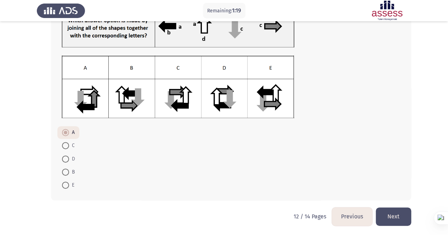
click at [390, 214] on button "Next" at bounding box center [393, 217] width 35 height 18
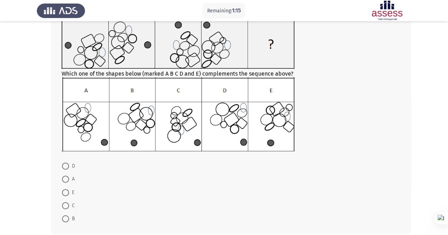
scroll to position [35, 0]
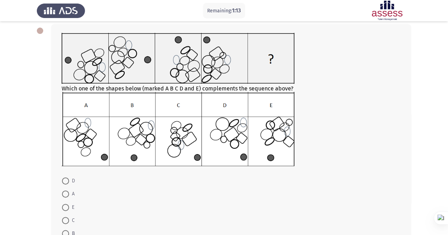
click at [66, 207] on span at bounding box center [65, 207] width 7 height 7
click at [66, 207] on input "E" at bounding box center [65, 207] width 7 height 7
radio input "true"
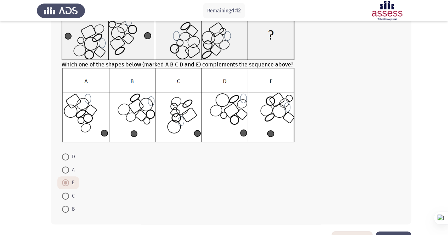
scroll to position [71, 0]
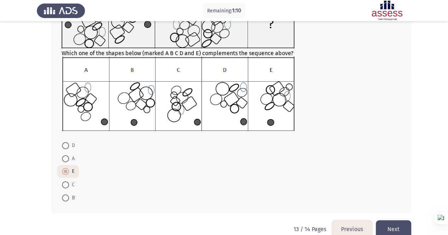
click at [403, 223] on button "Next" at bounding box center [393, 230] width 35 height 18
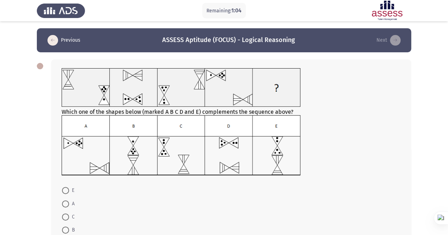
scroll to position [35, 0]
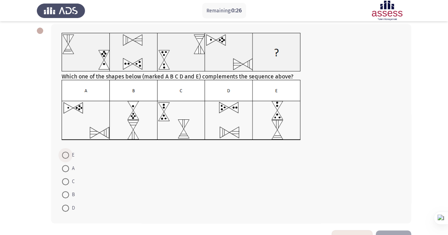
click at [68, 157] on span at bounding box center [65, 155] width 7 height 7
click at [68, 157] on input "E" at bounding box center [65, 155] width 7 height 7
radio input "true"
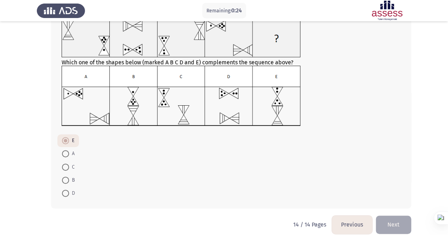
scroll to position [58, 0]
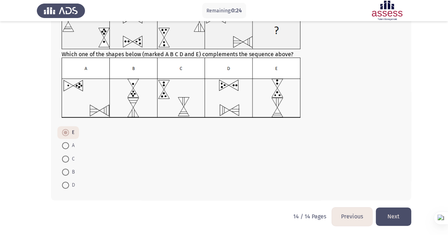
click at [395, 213] on button "Next" at bounding box center [393, 217] width 35 height 18
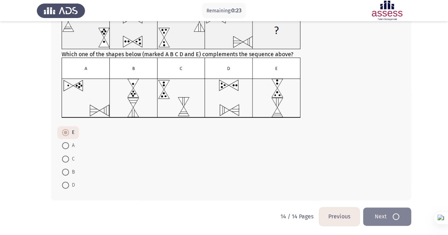
scroll to position [0, 0]
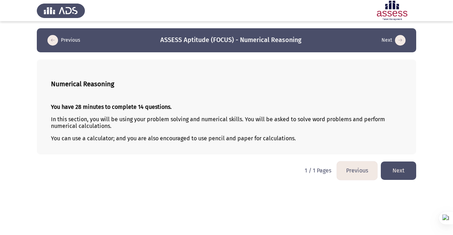
click at [401, 169] on button "Next" at bounding box center [398, 171] width 35 height 18
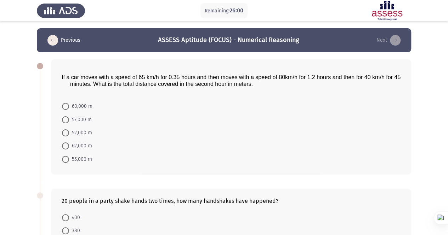
click at [88, 146] on span "62,000 m" at bounding box center [80, 146] width 23 height 8
click at [69, 146] on input "62,000 m" at bounding box center [65, 146] width 7 height 7
radio input "true"
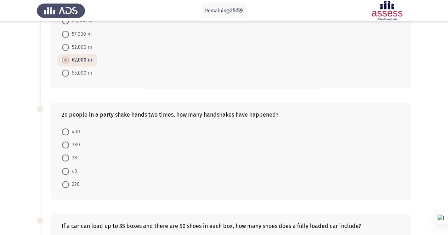
scroll to position [106, 0]
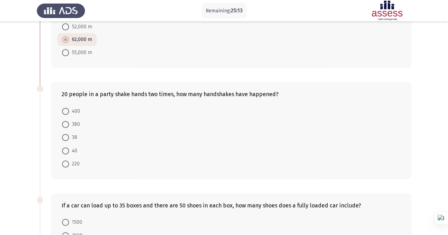
click at [66, 126] on span at bounding box center [65, 124] width 7 height 7
click at [66, 126] on input "380" at bounding box center [65, 124] width 7 height 7
radio input "true"
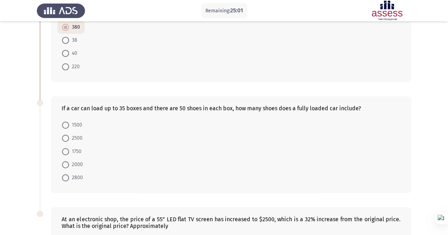
scroll to position [212, 0]
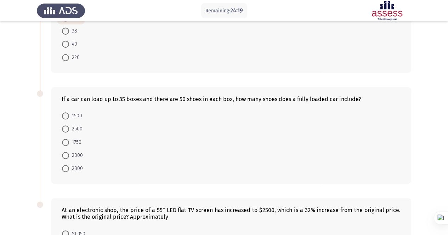
click at [65, 139] on span at bounding box center [65, 142] width 7 height 7
click at [65, 139] on input "1750" at bounding box center [65, 142] width 7 height 7
radio input "true"
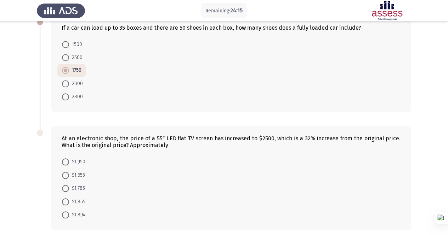
scroll to position [311, 0]
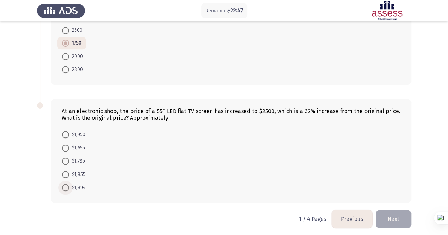
click at [68, 187] on span at bounding box center [65, 187] width 7 height 7
click at [68, 187] on input "$1,894" at bounding box center [65, 187] width 7 height 7
radio input "true"
click at [403, 218] on button "Next" at bounding box center [393, 219] width 35 height 18
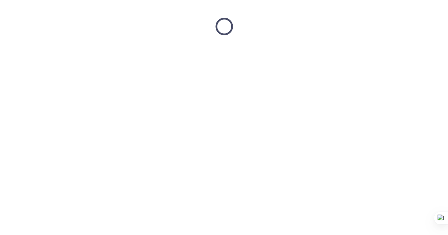
scroll to position [0, 0]
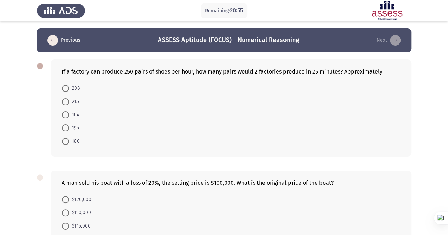
click at [72, 87] on span "208" at bounding box center [74, 88] width 11 height 8
click at [69, 87] on input "208" at bounding box center [65, 88] width 7 height 7
radio input "true"
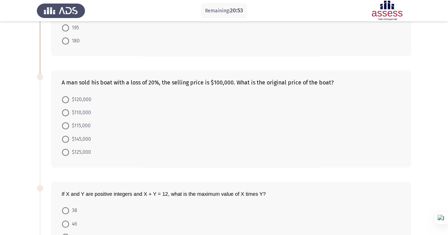
scroll to position [106, 0]
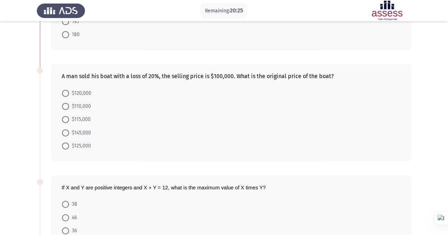
click at [85, 146] on span "$125,000" at bounding box center [80, 146] width 22 height 8
click at [69, 146] on input "$125,000" at bounding box center [65, 146] width 7 height 7
radio input "true"
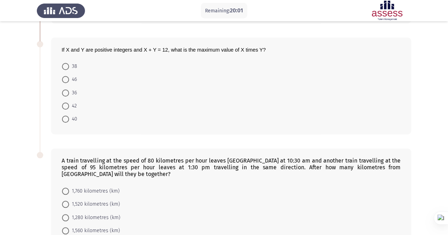
scroll to position [248, 0]
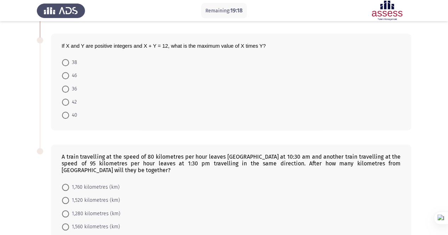
click at [63, 86] on span at bounding box center [65, 89] width 7 height 7
click at [63, 86] on input "36" at bounding box center [65, 89] width 7 height 7
radio input "true"
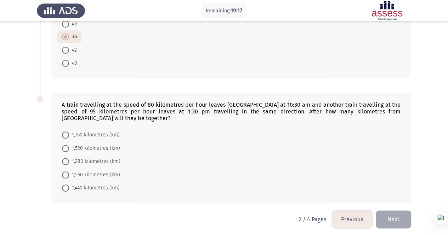
scroll to position [300, 0]
click at [87, 173] on span "1,560 kilometres (km)" at bounding box center [94, 175] width 51 height 8
click at [69, 173] on input "1,560 kilometres (km)" at bounding box center [65, 174] width 7 height 7
radio input "true"
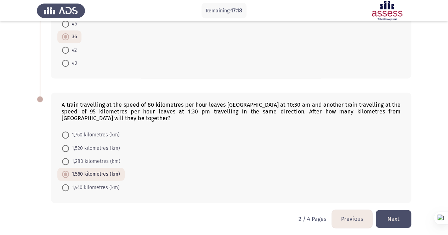
click at [88, 148] on span "1,520 kilometres (km)" at bounding box center [94, 148] width 51 height 8
click at [69, 148] on input "1,520 kilometres (km)" at bounding box center [65, 148] width 7 height 7
radio input "true"
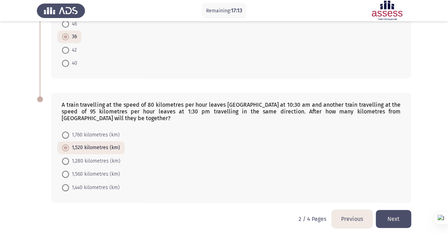
click at [395, 213] on button "Next" at bounding box center [393, 219] width 35 height 18
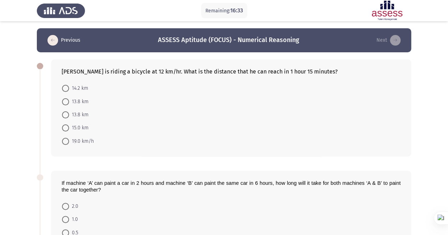
scroll to position [35, 0]
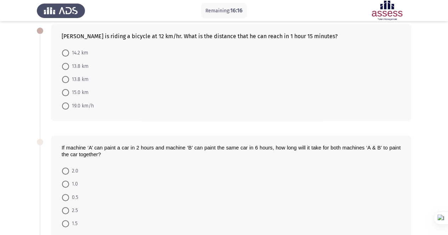
click at [82, 93] on span "15.0 km" at bounding box center [78, 93] width 19 height 8
click at [69, 93] on input "15.0 km" at bounding box center [65, 92] width 7 height 7
radio input "true"
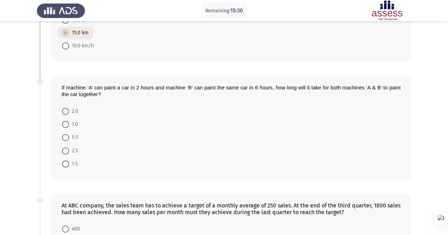
scroll to position [130, 0]
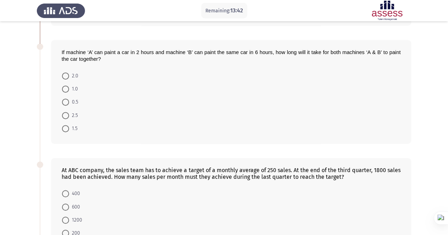
click at [68, 128] on span at bounding box center [65, 128] width 7 height 7
click at [68, 128] on input "1.5" at bounding box center [65, 128] width 7 height 7
radio input "true"
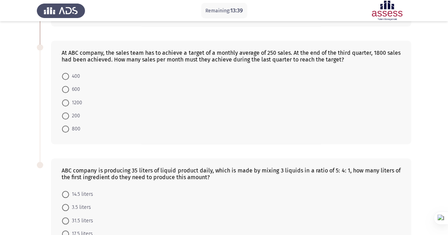
scroll to position [236, 0]
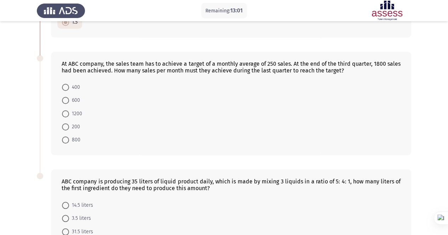
click at [65, 139] on span at bounding box center [65, 140] width 7 height 7
click at [65, 139] on input "800" at bounding box center [65, 140] width 7 height 7
radio input "true"
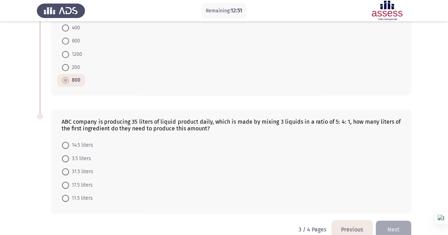
scroll to position [307, 0]
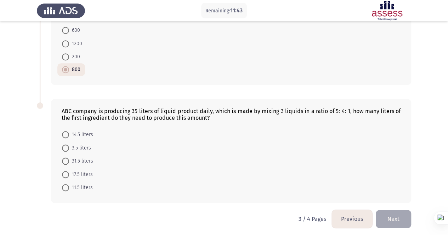
click at [89, 172] on span "17.5 liters" at bounding box center [81, 175] width 24 height 8
click at [69, 172] on input "17.5 liters" at bounding box center [65, 174] width 7 height 7
radio input "true"
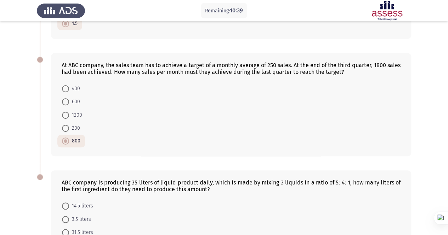
scroll to position [306, 0]
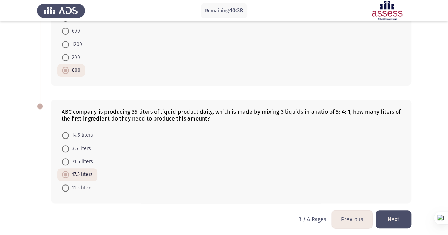
click at [398, 216] on button "Next" at bounding box center [393, 220] width 35 height 18
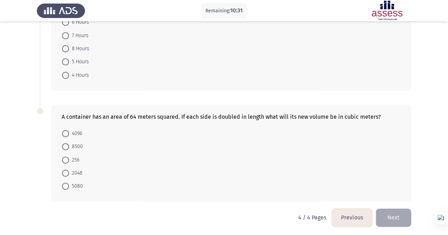
scroll to position [0, 0]
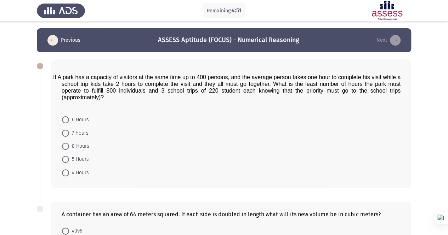
click at [76, 145] on span "8 Hours" at bounding box center [79, 146] width 20 height 8
click at [69, 145] on input "8 Hours" at bounding box center [65, 146] width 7 height 7
radio input "true"
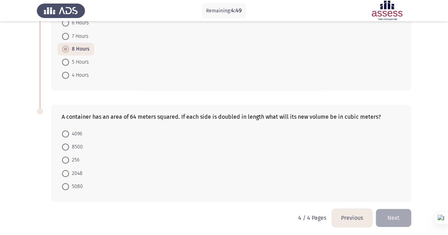
scroll to position [97, 0]
click at [74, 131] on span "4096" at bounding box center [75, 134] width 13 height 8
click at [69, 131] on input "4096" at bounding box center [65, 134] width 7 height 7
radio input "true"
drag, startPoint x: 239, startPoint y: 113, endPoint x: 211, endPoint y: 115, distance: 27.7
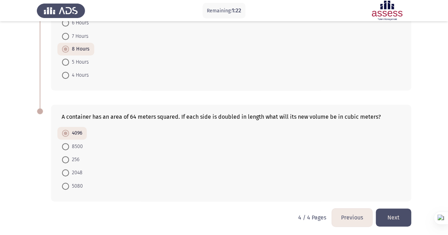
click at [211, 115] on div "A container has an area of 64 meters squared. If each side is doubled in length…" at bounding box center [231, 117] width 339 height 7
click at [396, 214] on button "Next" at bounding box center [393, 218] width 35 height 18
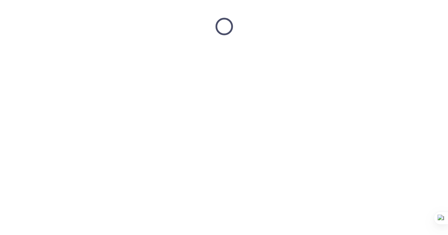
scroll to position [0, 0]
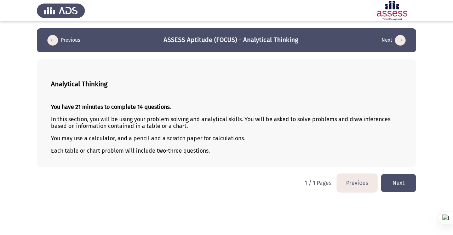
click at [415, 183] on button "Next" at bounding box center [398, 183] width 35 height 18
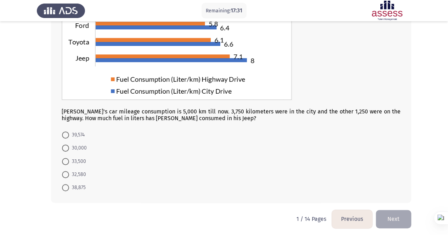
scroll to position [107, 0]
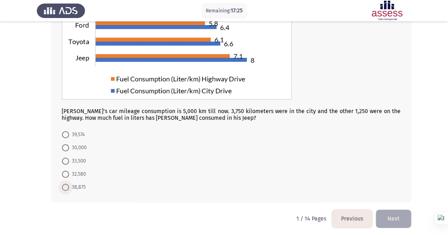
click at [84, 186] on span "38,875" at bounding box center [77, 187] width 17 height 8
click at [69, 186] on input "38,875" at bounding box center [65, 187] width 7 height 7
radio input "true"
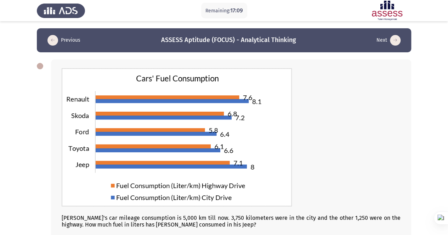
scroll to position [108, 0]
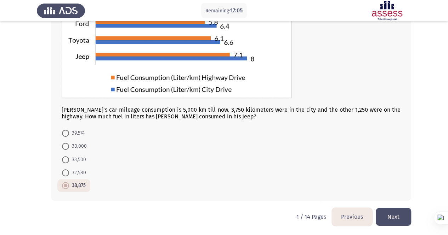
click at [402, 216] on button "Next" at bounding box center [393, 217] width 35 height 18
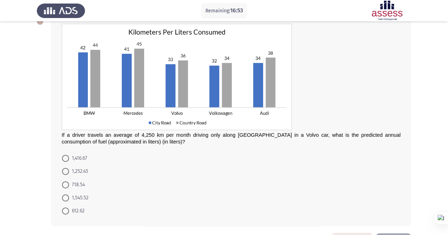
scroll to position [44, 0]
click at [77, 157] on span "1,416.67" at bounding box center [78, 159] width 18 height 8
click at [69, 157] on input "1,416.67" at bounding box center [65, 158] width 7 height 7
radio input "true"
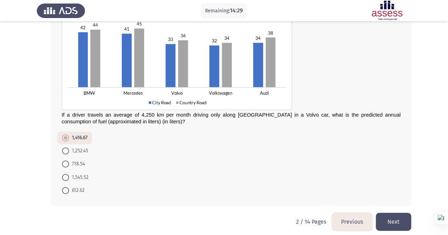
scroll to position [65, 0]
click at [390, 218] on button "Next" at bounding box center [393, 222] width 35 height 18
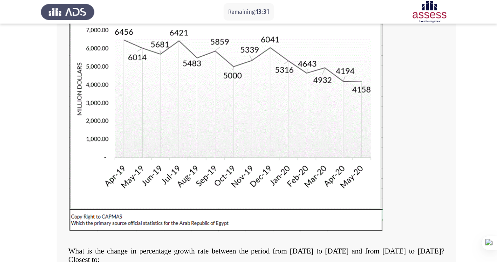
scroll to position [84, 0]
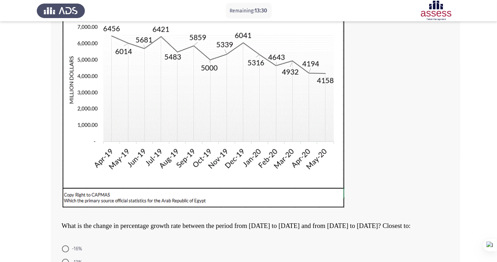
drag, startPoint x: 452, startPoint y: 0, endPoint x: 39, endPoint y: 103, distance: 425.6
click at [39, 103] on div "What is the change in percentage growth rate between the period from [DATE] to …" at bounding box center [249, 146] width 424 height 356
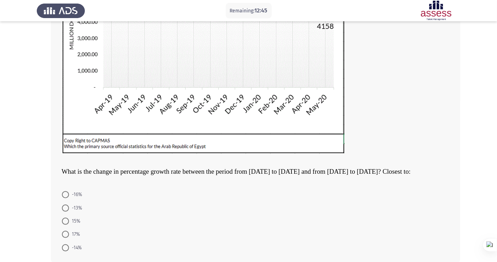
scroll to position [138, 0]
click at [39, 103] on div "What is the change in percentage growth rate between the period from [DATE] to …" at bounding box center [249, 92] width 424 height 356
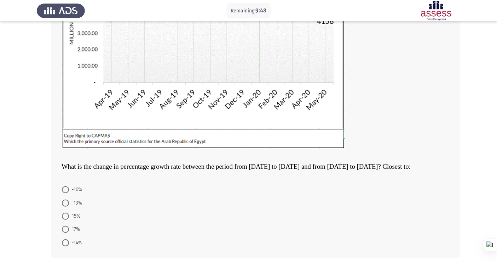
scroll to position [175, 0]
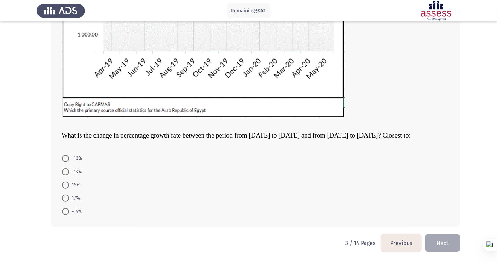
click at [67, 159] on span at bounding box center [65, 158] width 7 height 7
click at [67, 159] on input "-16%" at bounding box center [65, 158] width 7 height 7
radio input "true"
click at [440, 235] on button "Next" at bounding box center [442, 243] width 35 height 18
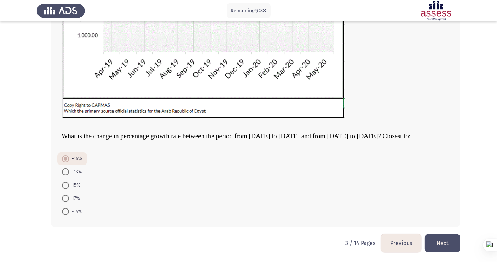
scroll to position [0, 0]
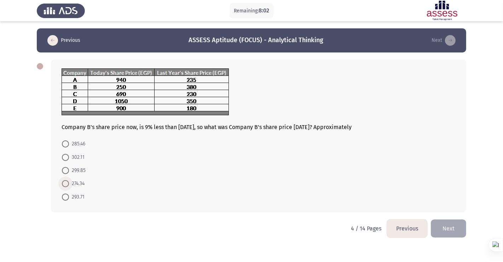
click at [77, 184] on span "274.34" at bounding box center [77, 183] width 16 height 8
click at [69, 184] on input "274.34" at bounding box center [65, 183] width 7 height 7
radio input "true"
click at [453, 232] on button "Next" at bounding box center [448, 227] width 35 height 18
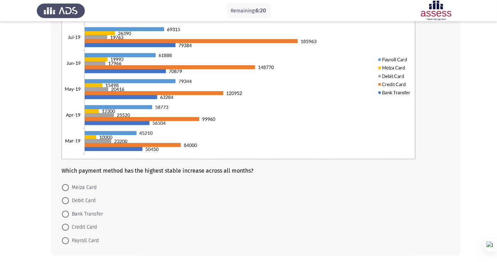
scroll to position [90, 0]
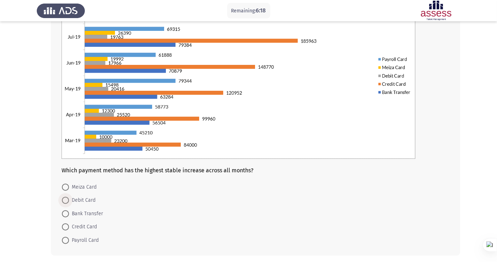
click at [76, 201] on span "Debit Card" at bounding box center [82, 200] width 27 height 8
click at [69, 201] on input "Debit Card" at bounding box center [65, 199] width 7 height 7
radio input "true"
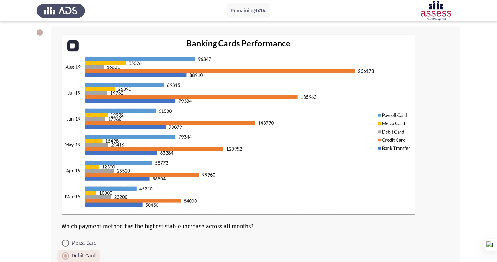
scroll to position [118, 0]
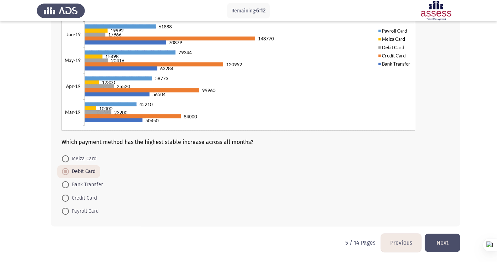
click at [447, 235] on button "Next" at bounding box center [442, 242] width 35 height 18
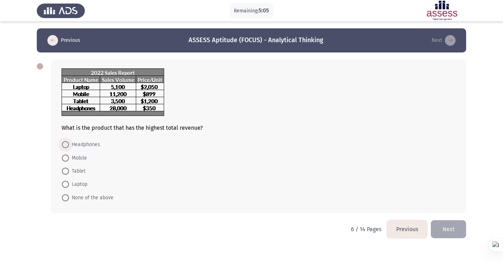
click at [83, 145] on span "Headphones" at bounding box center [84, 144] width 31 height 8
click at [69, 145] on input "Headphones" at bounding box center [65, 144] width 7 height 7
radio input "true"
drag, startPoint x: 452, startPoint y: 225, endPoint x: 458, endPoint y: 220, distance: 7.8
click at [453, 220] on button "Next" at bounding box center [448, 228] width 35 height 18
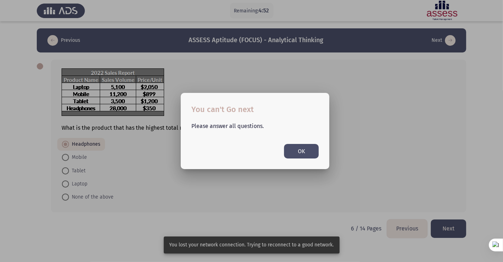
click at [304, 152] on button "OK" at bounding box center [301, 151] width 35 height 15
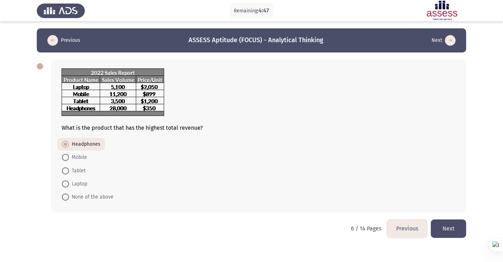
click at [453, 233] on button "Next" at bounding box center [448, 228] width 35 height 18
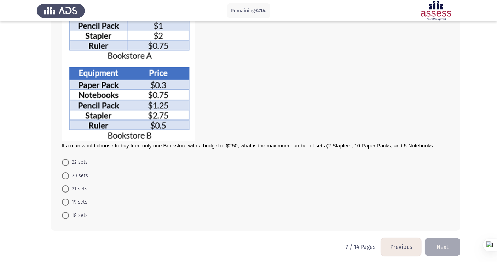
scroll to position [86, 0]
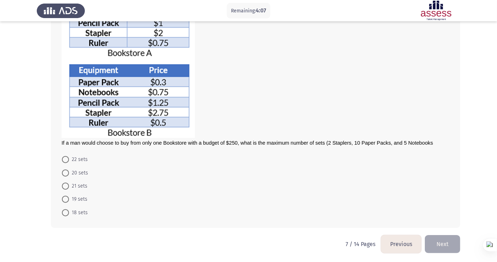
click at [405, 235] on button "Previous" at bounding box center [401, 244] width 40 height 18
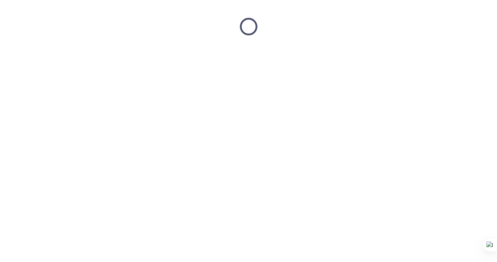
scroll to position [0, 0]
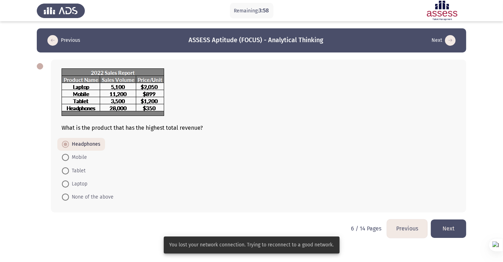
click at [411, 227] on button "Previous" at bounding box center [407, 228] width 40 height 18
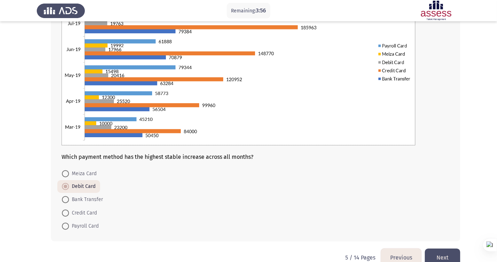
scroll to position [118, 0]
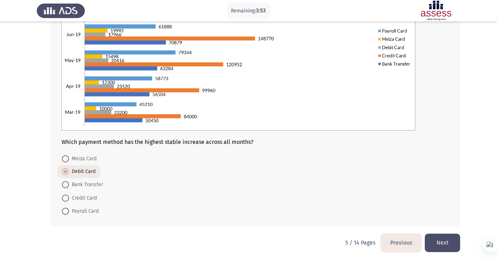
click at [445, 235] on button "Next" at bounding box center [442, 242] width 35 height 18
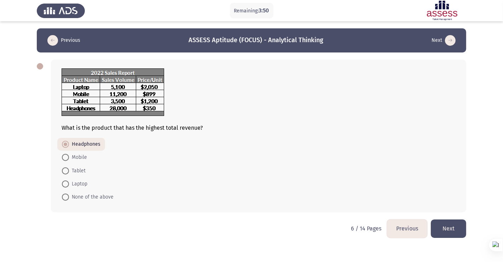
click at [447, 228] on button "Next" at bounding box center [448, 228] width 35 height 18
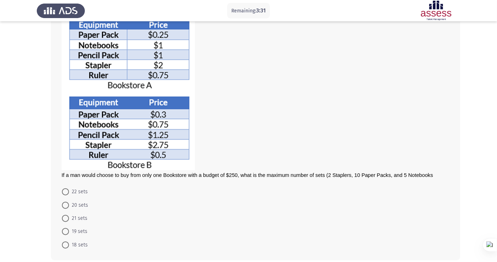
scroll to position [52, 0]
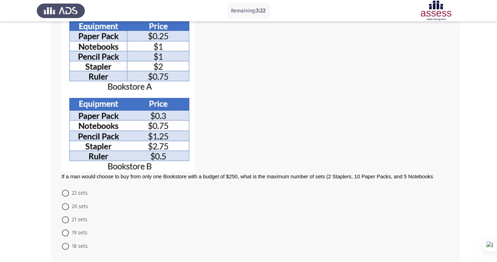
click at [76, 206] on span "20 sets" at bounding box center [78, 206] width 19 height 8
click at [69, 206] on input "20 sets" at bounding box center [65, 206] width 7 height 7
radio input "true"
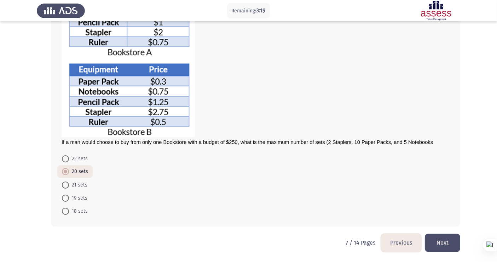
click at [447, 235] on button "Next" at bounding box center [442, 242] width 35 height 18
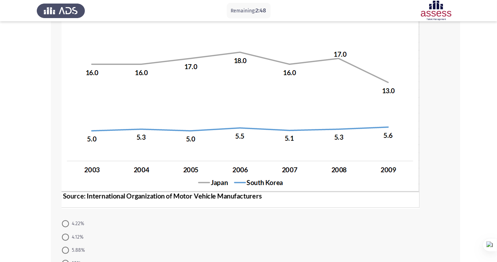
scroll to position [94, 0]
click at [72, 235] on span "4.12%" at bounding box center [76, 237] width 15 height 8
click at [69, 235] on input "4.12%" at bounding box center [65, 237] width 7 height 7
radio input "true"
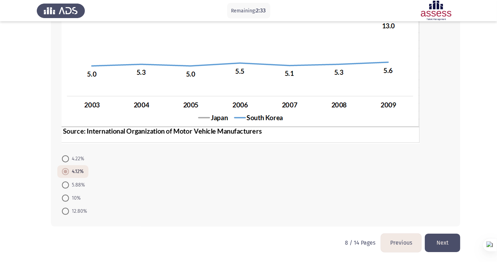
click at [450, 235] on button "Next" at bounding box center [442, 242] width 35 height 18
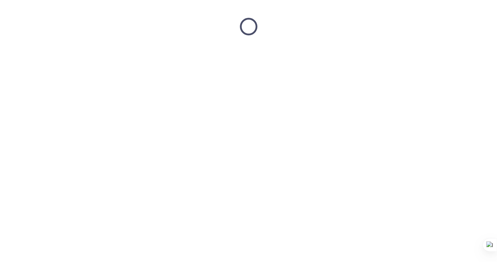
scroll to position [0, 0]
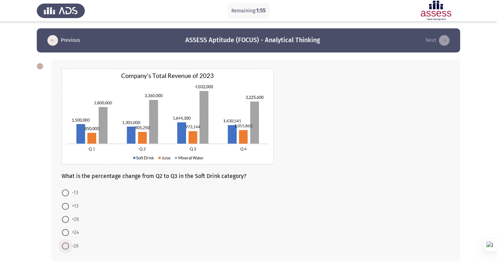
click at [66, 235] on span at bounding box center [65, 245] width 7 height 7
click at [66, 235] on input "-26" at bounding box center [65, 245] width 7 height 7
radio input "true"
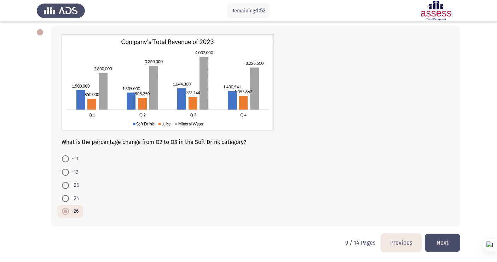
click at [453, 235] on button "Next" at bounding box center [442, 242] width 35 height 18
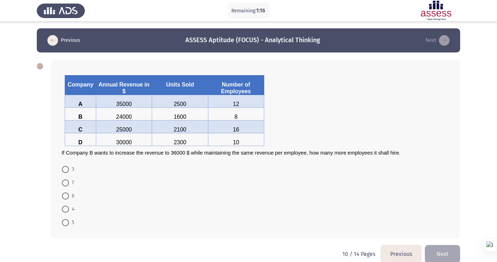
click at [70, 210] on span "4" at bounding box center [71, 209] width 5 height 8
click at [69, 210] on input "4" at bounding box center [65, 208] width 7 height 7
radio input "true"
click at [442, 235] on button "Next" at bounding box center [442, 253] width 35 height 18
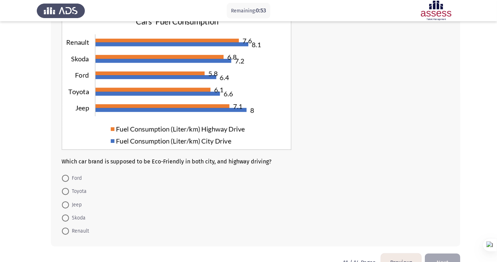
scroll to position [51, 0]
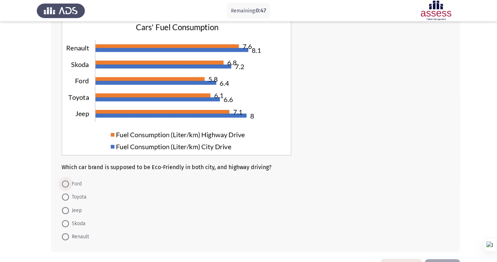
click at [76, 181] on span "Ford" at bounding box center [75, 183] width 13 height 8
click at [69, 181] on input "Ford" at bounding box center [65, 183] width 7 height 7
radio input "true"
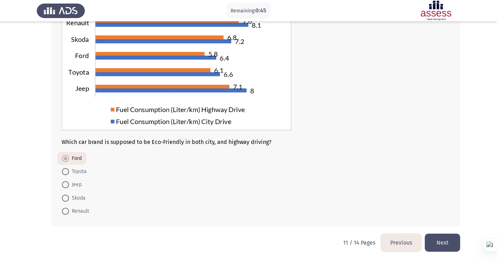
click at [440, 235] on button "Next" at bounding box center [442, 242] width 35 height 18
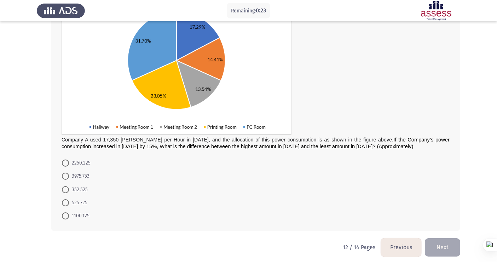
scroll to position [97, 0]
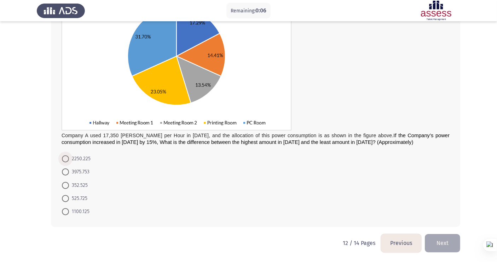
click at [78, 156] on span "2250.225" at bounding box center [80, 158] width 22 height 8
click at [69, 156] on input "2250.225" at bounding box center [65, 158] width 7 height 7
radio input "true"
click at [75, 173] on span "3975.753" at bounding box center [79, 171] width 21 height 8
click at [69, 173] on input "3975.753" at bounding box center [65, 171] width 7 height 7
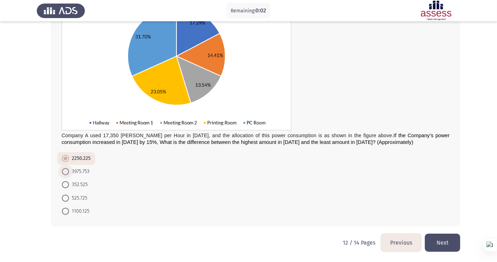
radio input "true"
click at [447, 235] on button "Next" at bounding box center [442, 242] width 35 height 18
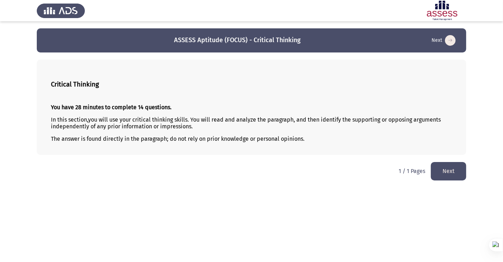
click at [453, 170] on button "Next" at bounding box center [448, 171] width 35 height 18
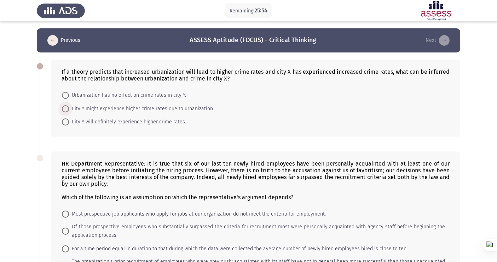
click at [110, 107] on span "City Y might experience higher crime rates due to urbanization." at bounding box center [141, 108] width 145 height 8
click at [69, 107] on input "City Y might experience higher crime rates due to urbanization." at bounding box center [65, 108] width 7 height 7
radio input "true"
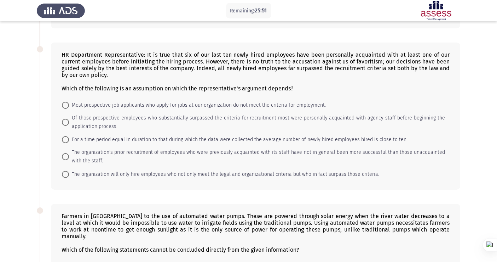
scroll to position [109, 0]
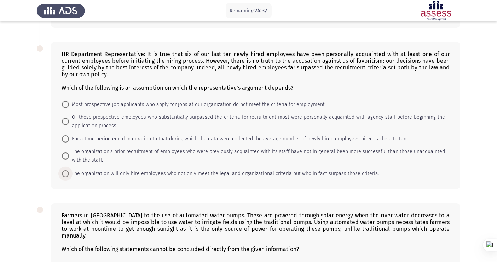
click at [178, 172] on span "The organization will only hire employees who not only meet the legal and organ…" at bounding box center [224, 173] width 310 height 8
click at [69, 172] on input "The organization will only hire employees who not only meet the legal and organ…" at bounding box center [65, 173] width 7 height 7
radio input "true"
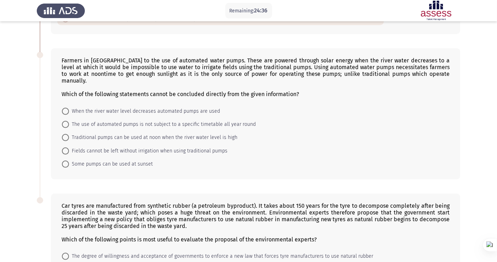
scroll to position [269, 0]
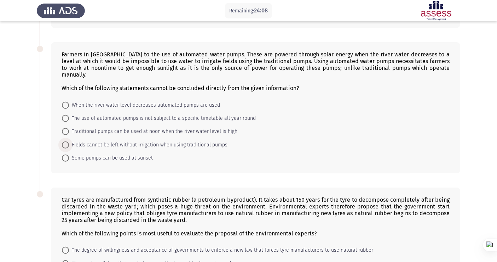
click at [156, 141] on span "Fields cannot be left without irrigation when using traditional pumps" at bounding box center [148, 145] width 159 height 8
click at [69, 141] on input "Fields cannot be left without irrigation when using traditional pumps" at bounding box center [65, 144] width 7 height 7
radio input "true"
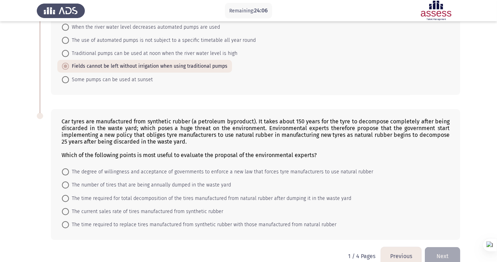
scroll to position [356, 0]
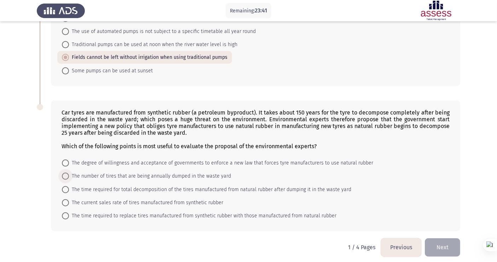
click at [178, 172] on span "The number of tires that are being annually dumped in the waste yard" at bounding box center [150, 176] width 162 height 8
click at [69, 172] on input "The number of tires that are being annually dumped in the waste yard" at bounding box center [65, 175] width 7 height 7
radio input "true"
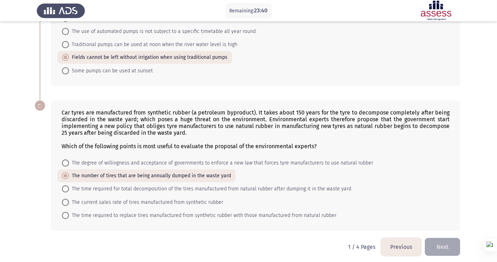
scroll to position [355, 0]
click at [450, 235] on button "Next" at bounding box center [442, 247] width 35 height 18
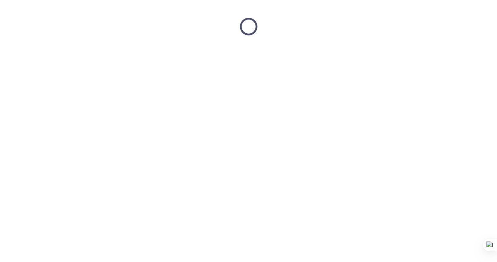
scroll to position [0, 0]
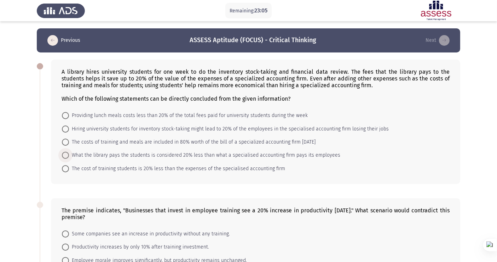
click at [215, 153] on span "What the library pays the students is considered 20% less than what a specialis…" at bounding box center [205, 155] width 272 height 8
click at [69, 153] on input "What the library pays the students is considered 20% less than what a specialis…" at bounding box center [65, 155] width 7 height 7
radio input "true"
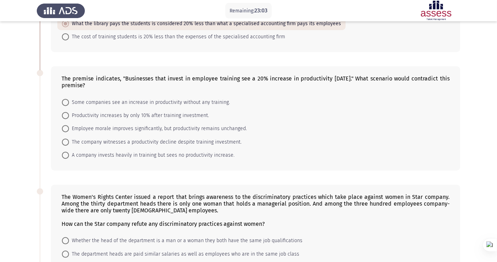
scroll to position [131, 0]
click at [108, 156] on span "A company invests heavily in training but sees no productivity increase." at bounding box center [152, 154] width 166 height 8
click at [69, 156] on input "A company invests heavily in training but sees no productivity increase." at bounding box center [65, 154] width 7 height 7
radio input "true"
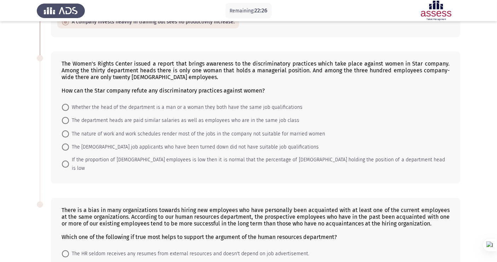
scroll to position [264, 0]
click at [159, 149] on span "The [DEMOGRAPHIC_DATA] job applicants who have been turned down did not have su…" at bounding box center [194, 146] width 250 height 8
click at [69, 149] on input "The [DEMOGRAPHIC_DATA] job applicants who have been turned down did not have su…" at bounding box center [65, 146] width 7 height 7
radio input "true"
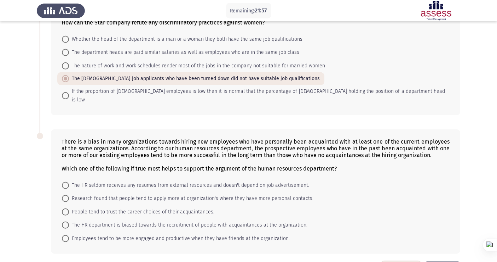
scroll to position [353, 0]
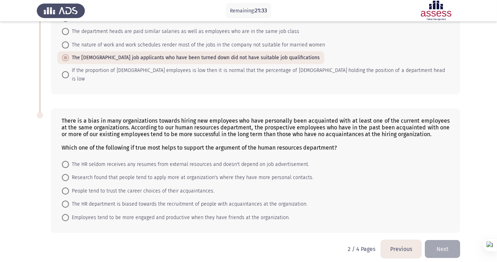
drag, startPoint x: 289, startPoint y: 211, endPoint x: 167, endPoint y: 108, distance: 160.0
click at [167, 108] on div "There is a bias in many organizations towards hiring new employees who have per…" at bounding box center [256, 170] width 410 height 124
click at [94, 214] on span "Employees tend to be more engaged and productive when they have friends at the …" at bounding box center [179, 217] width 221 height 8
click at [69, 214] on input "Employees tend to be more engaged and productive when they have friends at the …" at bounding box center [65, 217] width 7 height 7
radio input "true"
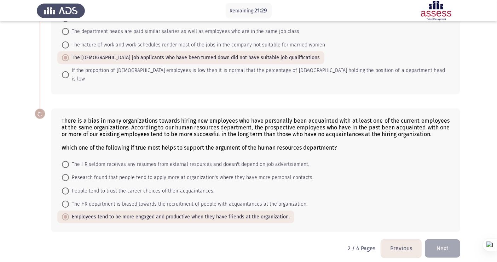
scroll to position [352, 0]
click at [448, 235] on button "Next" at bounding box center [442, 249] width 35 height 18
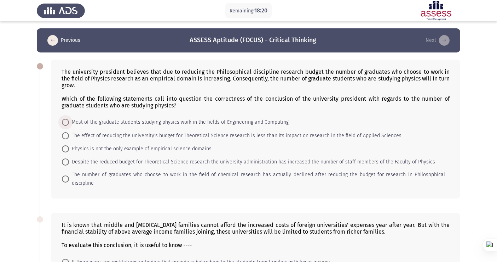
click at [175, 120] on span "Most of the graduate students studying physics work in the fields of Engineerin…" at bounding box center [179, 122] width 220 height 8
click at [69, 120] on input "Most of the graduate students studying physics work in the fields of Engineerin…" at bounding box center [65, 122] width 7 height 7
radio input "true"
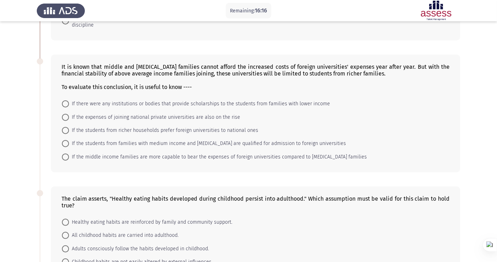
scroll to position [158, 0]
click at [203, 126] on span "If the students from richer households prefer foreign universities to national …" at bounding box center [163, 130] width 189 height 8
click at [69, 127] on input "If the students from richer households prefer foreign universities to national …" at bounding box center [65, 130] width 7 height 7
radio input "true"
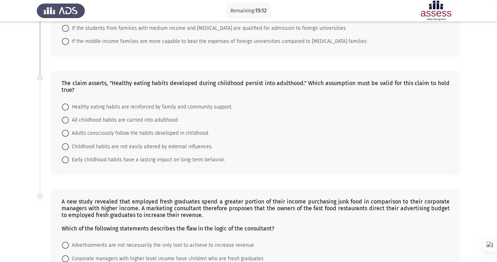
scroll to position [273, 0]
click at [162, 102] on span "Healthy eating habits are reinforced by family and community support." at bounding box center [151, 106] width 164 height 8
click at [69, 103] on input "Healthy eating habits are reinforced by family and community support." at bounding box center [65, 106] width 7 height 7
radio input "true"
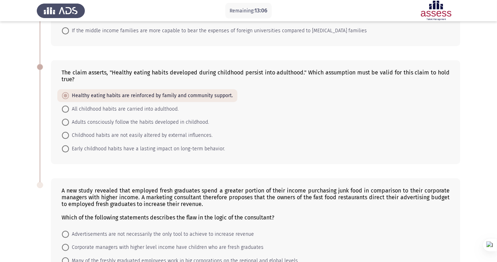
scroll to position [284, 0]
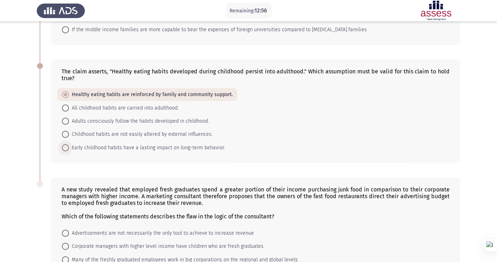
click at [121, 143] on span "Early childhood habits have a lasting impact on long-term behavior." at bounding box center [147, 147] width 156 height 8
click at [69, 144] on input "Early childhood habits have a lasting impact on long-term behavior." at bounding box center [65, 147] width 7 height 7
radio input "true"
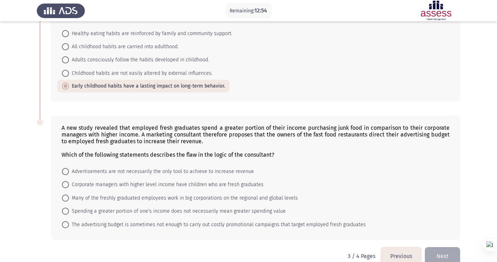
scroll to position [353, 0]
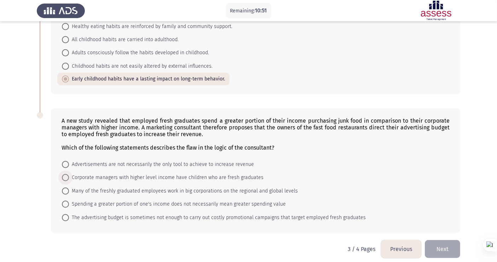
click at [127, 173] on span "Corporate managers with higher level income have children who are fresh graduat…" at bounding box center [166, 177] width 195 height 8
click at [69, 174] on input "Corporate managers with higher level income have children who are fresh graduat…" at bounding box center [65, 177] width 7 height 7
radio input "true"
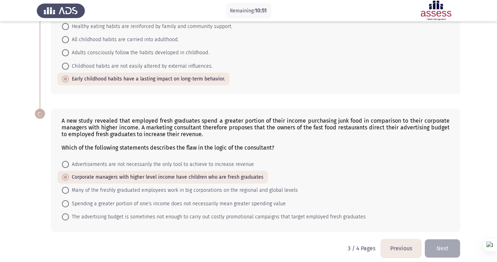
scroll to position [352, 0]
click at [157, 200] on span "Spending a greater portion of one's income does not necessarily mean greater sp…" at bounding box center [177, 204] width 217 height 8
click at [69, 201] on input "Spending a greater portion of one's income does not necessarily mean greater sp…" at bounding box center [65, 204] width 7 height 7
radio input "true"
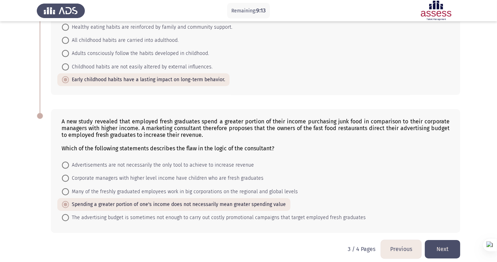
click at [439, 235] on button "Next" at bounding box center [442, 249] width 35 height 18
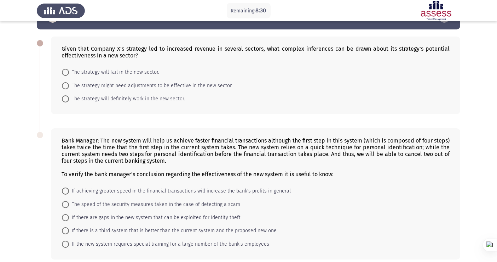
scroll to position [23, 0]
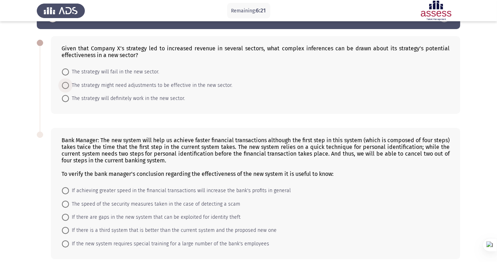
click at [165, 84] on span "The strategy might need adjustments to be effective in the new sector." at bounding box center [151, 85] width 164 height 8
click at [69, 84] on input "The strategy might need adjustments to be effective in the new sector." at bounding box center [65, 85] width 7 height 7
radio input "true"
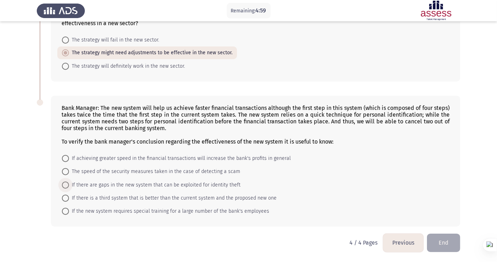
click at [121, 183] on span "If there are gaps in the new system that can be exploited for identity theft" at bounding box center [155, 185] width 172 height 8
click at [69, 183] on input "If there are gaps in the new system that can be exploited for identity theft" at bounding box center [65, 184] width 7 height 7
radio input "true"
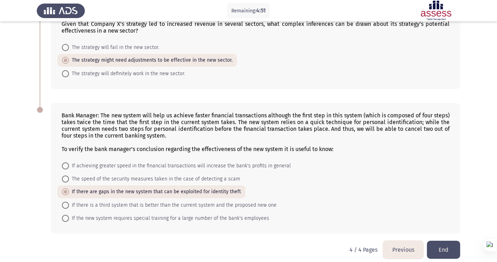
scroll to position [56, 0]
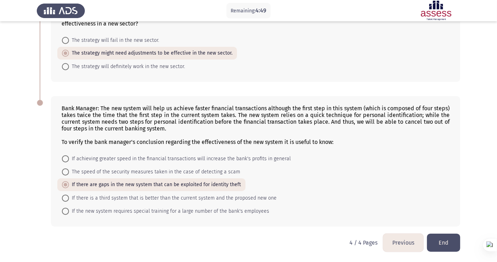
click at [449, 235] on button "End" at bounding box center [443, 242] width 33 height 18
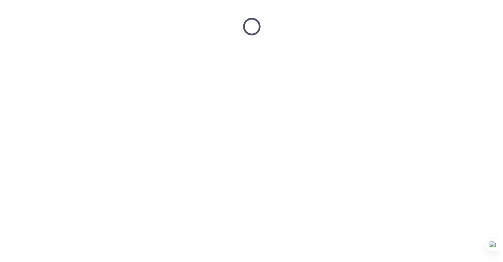
scroll to position [0, 0]
